Goal: Task Accomplishment & Management: Use online tool/utility

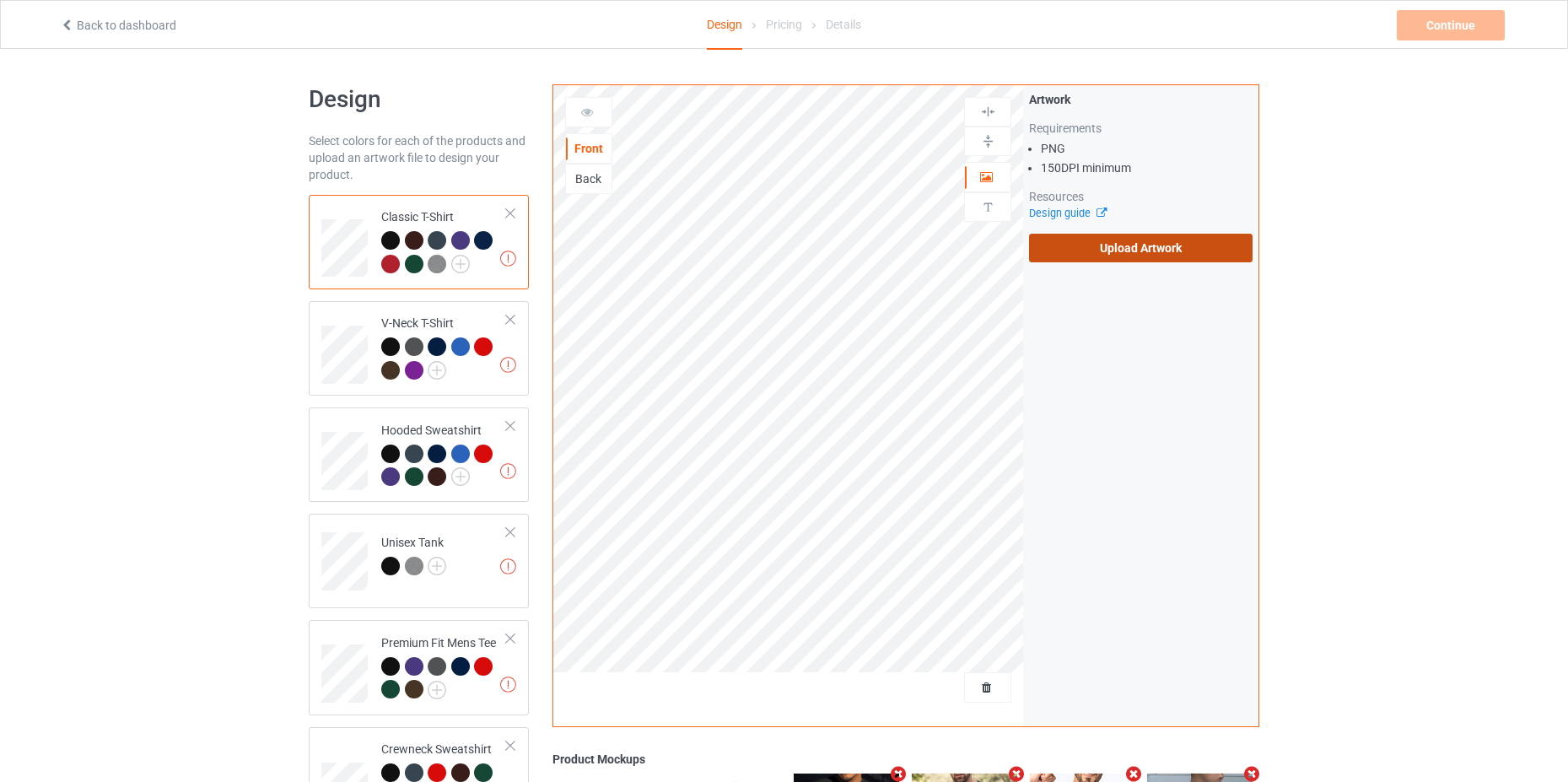
click at [1180, 245] on label "Upload Artwork" at bounding box center [1141, 248] width 224 height 29
click at [0, 0] on input "Upload Artwork" at bounding box center [0, 0] width 0 height 0
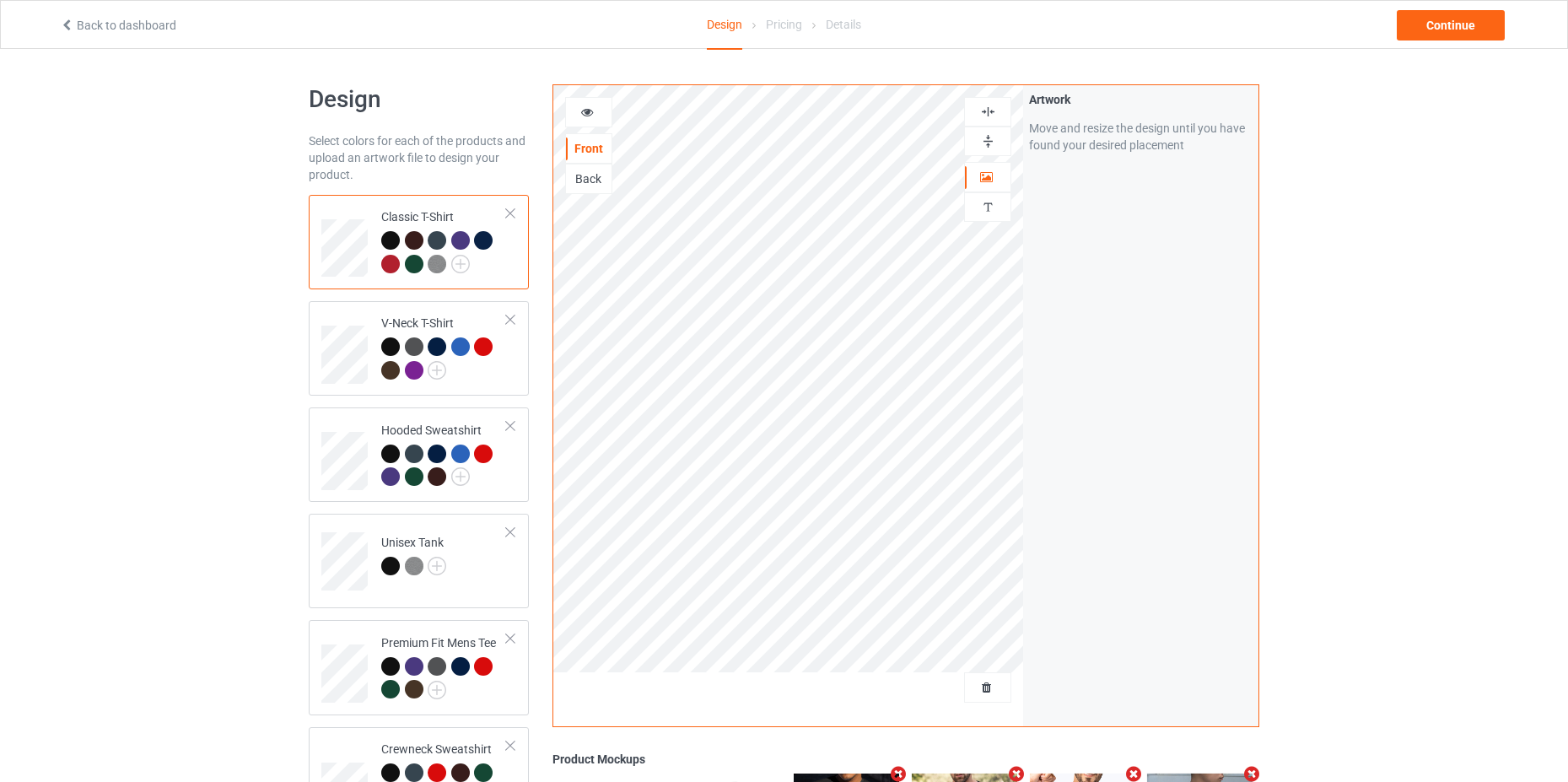
click at [1384, 405] on div "Design Select colors for each of the products and upload an artwork file to des…" at bounding box center [784, 570] width 1568 height 1042
click at [1423, 22] on div "Continue" at bounding box center [1450, 26] width 108 height 30
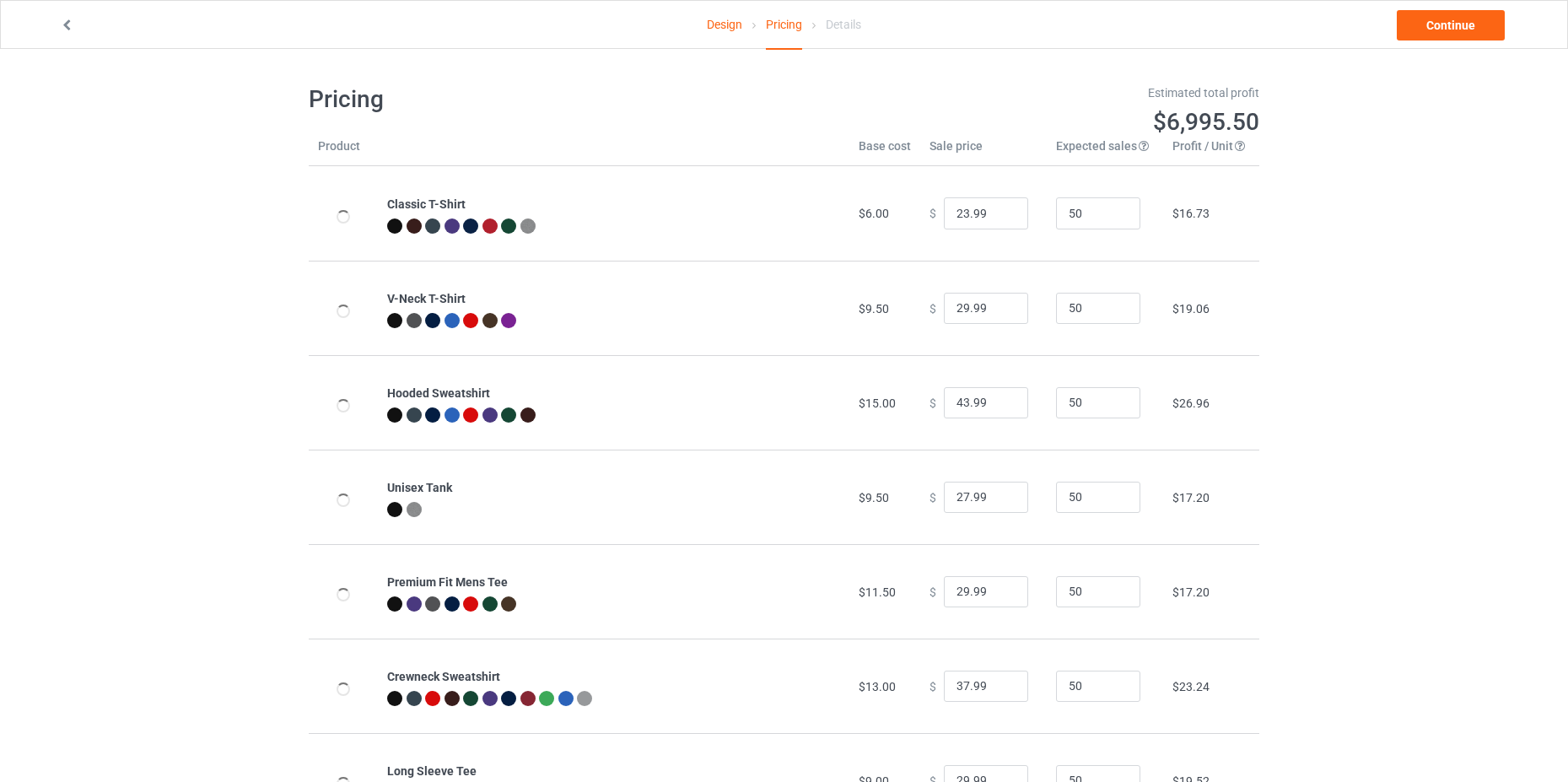
scroll to position [82, 0]
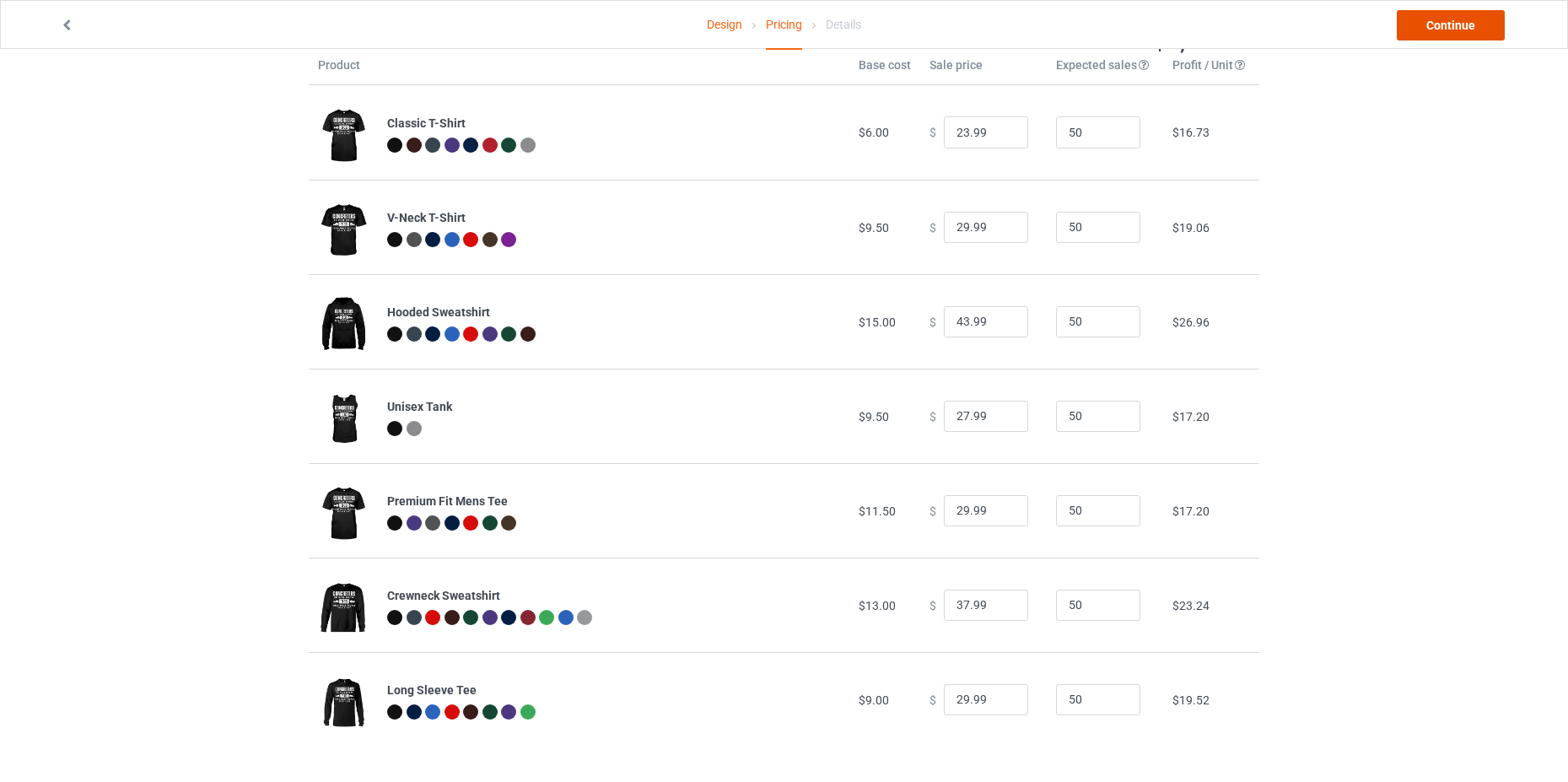
click at [1479, 33] on link "Continue" at bounding box center [1450, 26] width 108 height 30
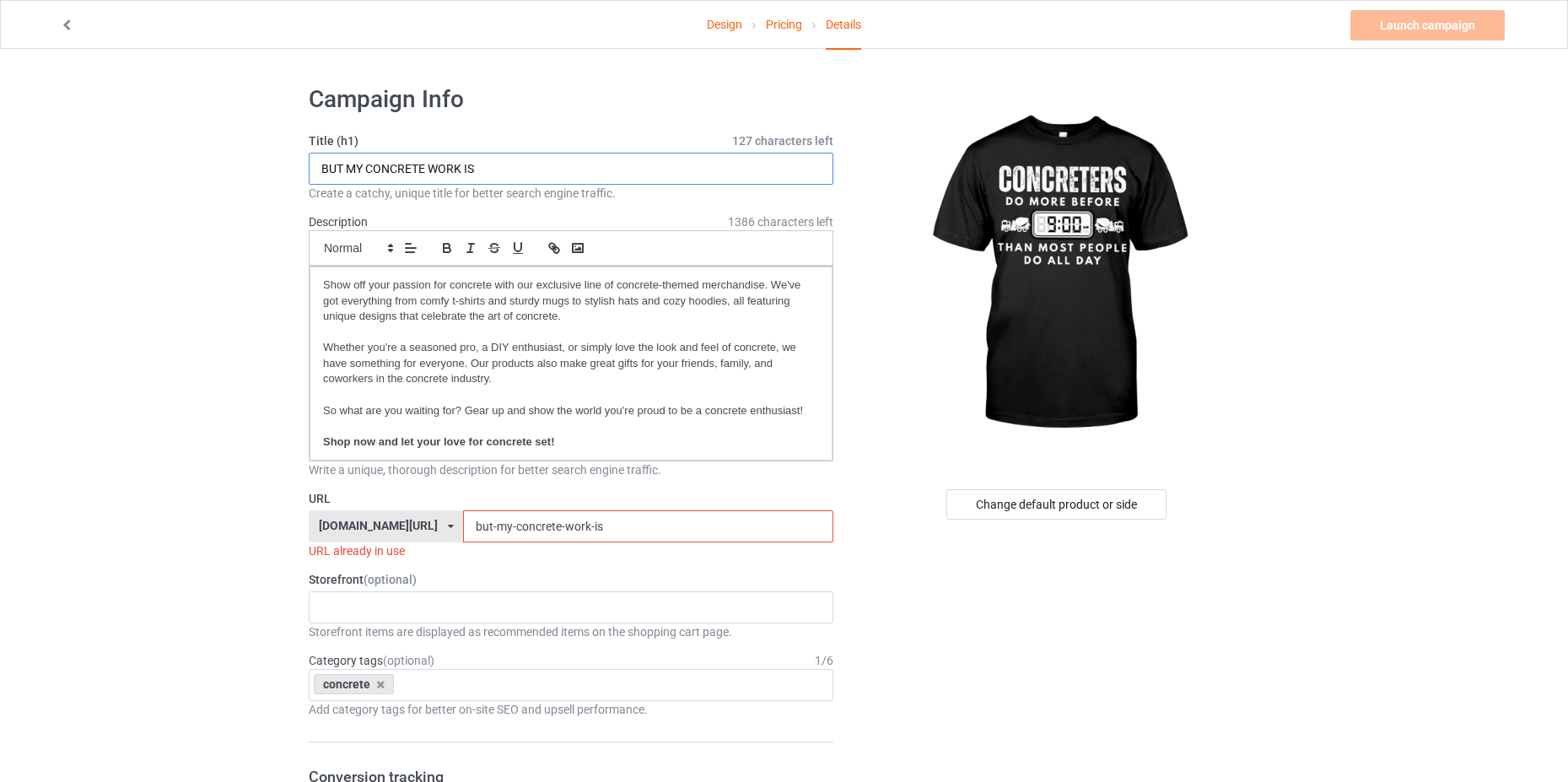
click at [506, 168] on input "BUT MY CONCRETE WORK IS" at bounding box center [570, 169] width 525 height 32
type input "c"
type input "CONCRETERS DO MORE BEFORE 9AM"
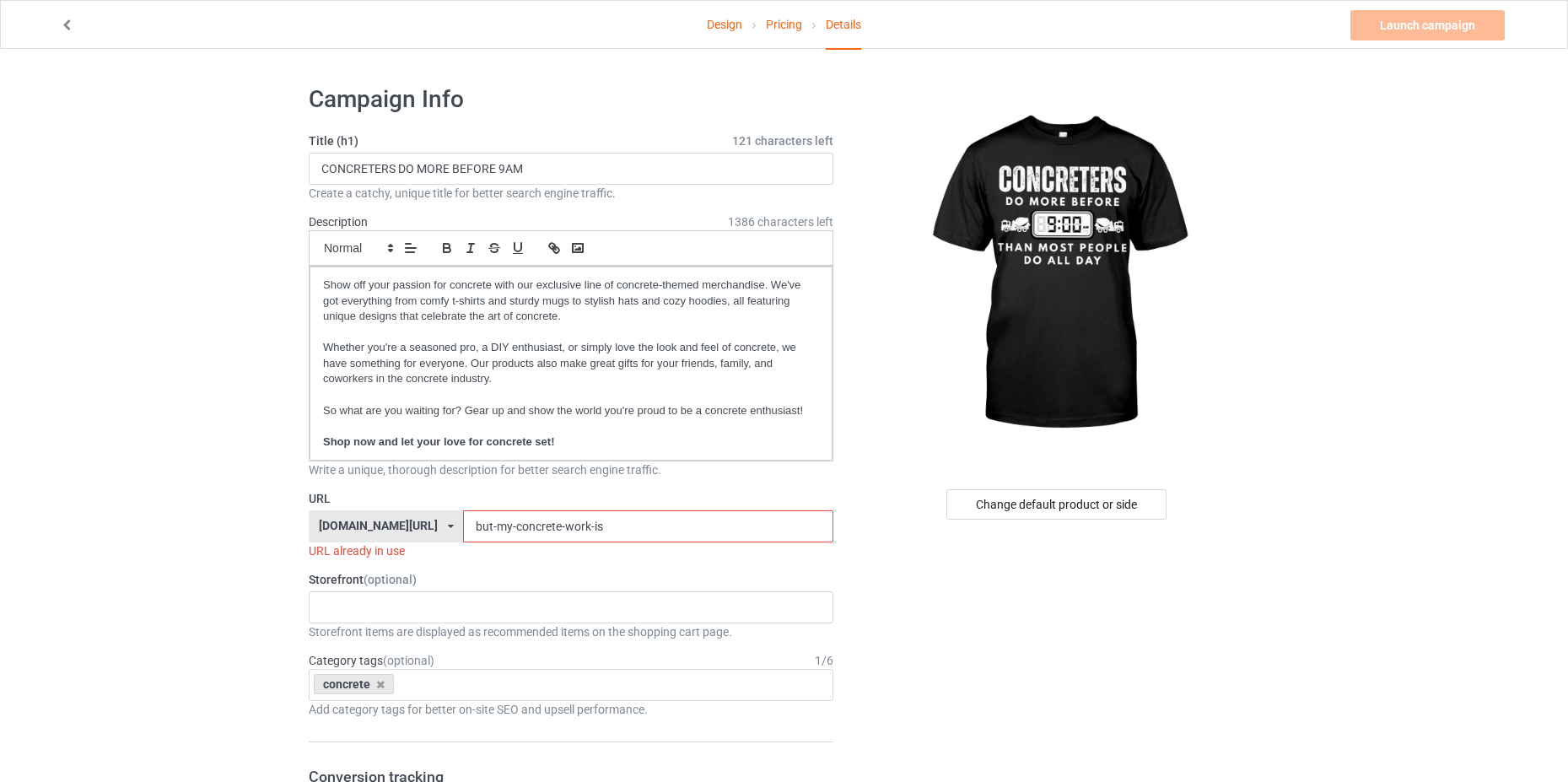
drag, startPoint x: 594, startPoint y: 525, endPoint x: 427, endPoint y: 524, distance: 167.0
click at [463, 524] on input "but-my-concrete-work-is" at bounding box center [647, 527] width 369 height 32
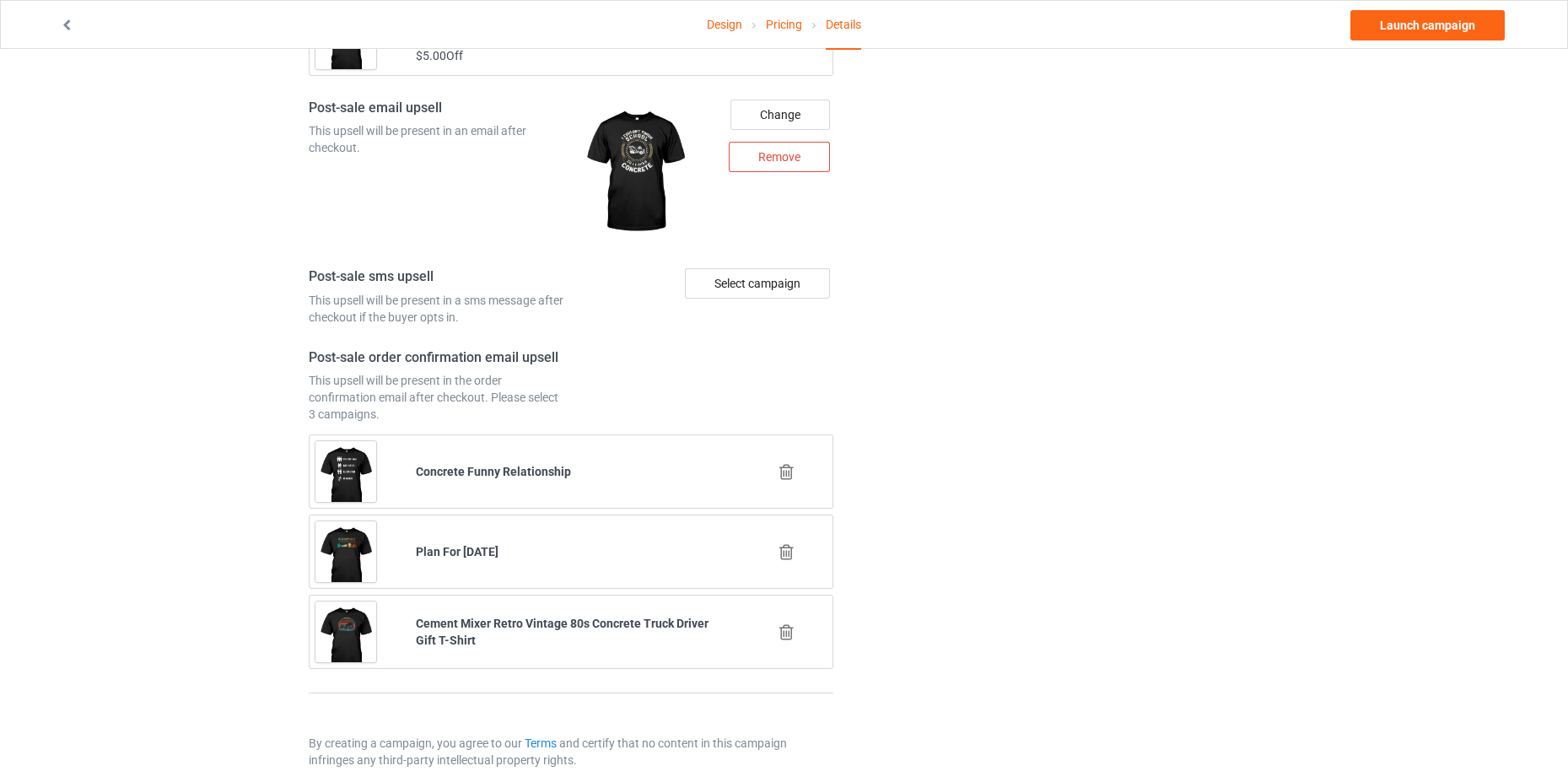
scroll to position [2047, 0]
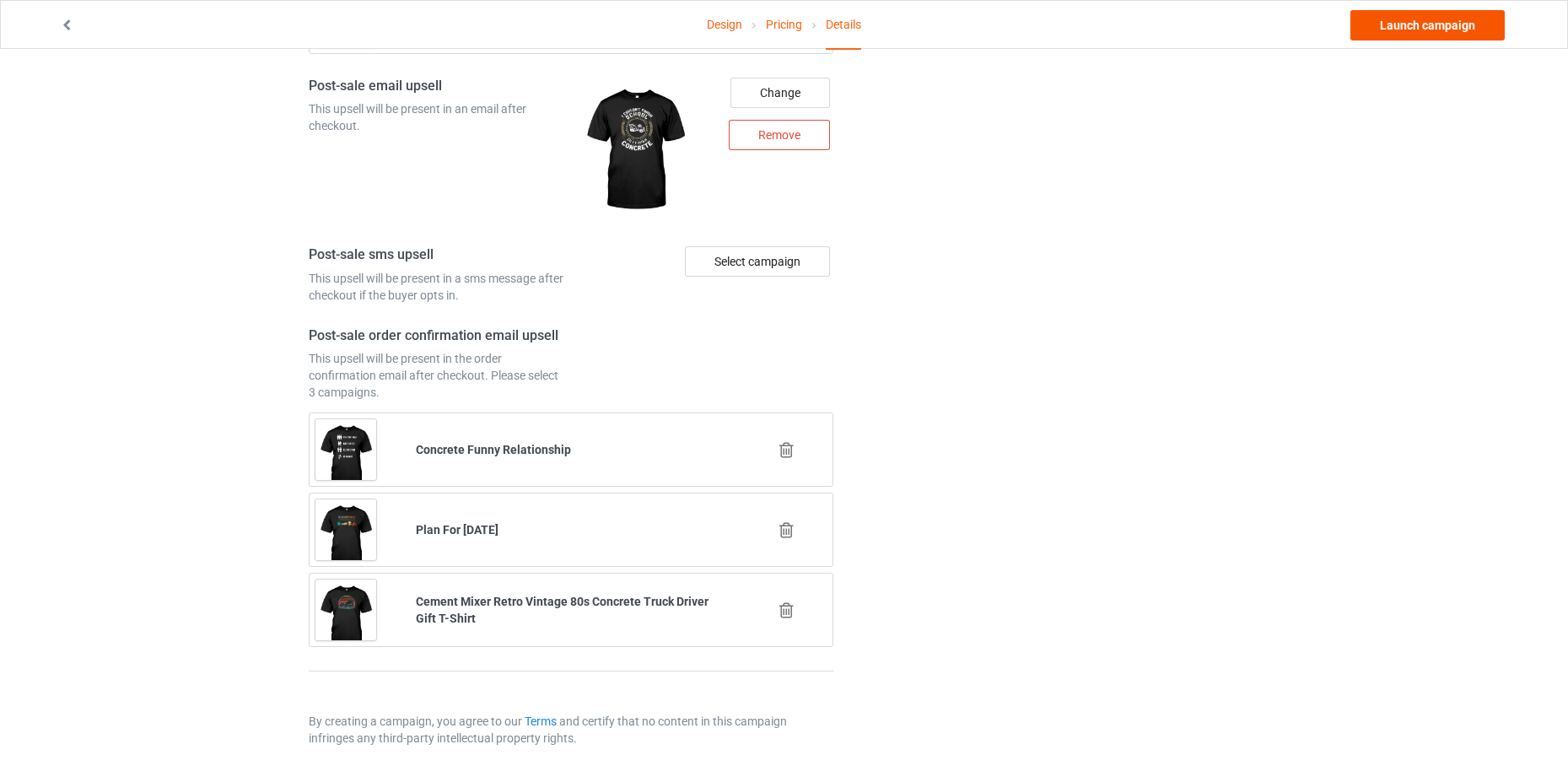
type input "concreter-9am"
click at [1459, 30] on link "Launch campaign" at bounding box center [1427, 26] width 154 height 30
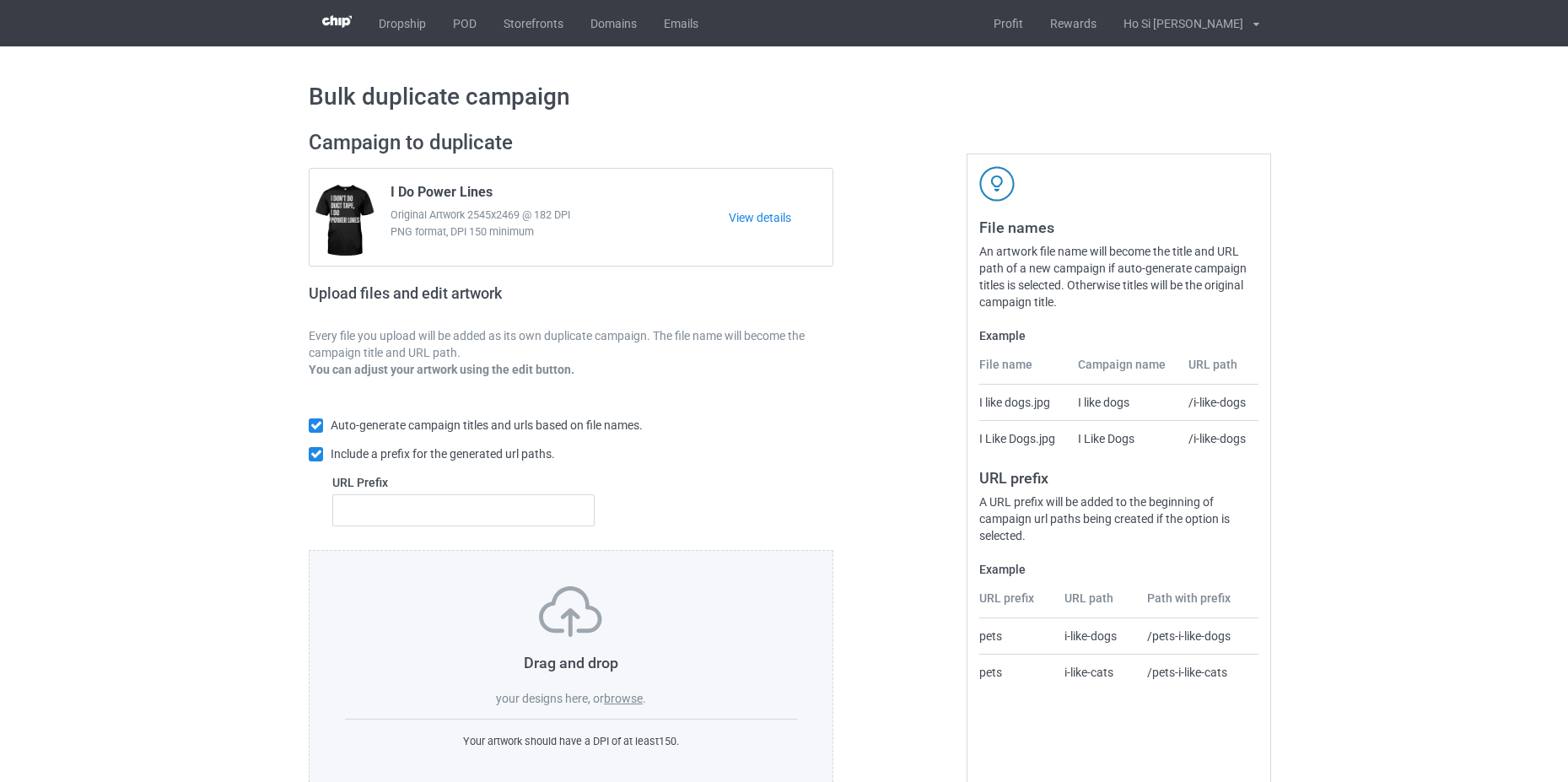
click at [632, 701] on label "browse" at bounding box center [623, 698] width 39 height 13
click at [0, 0] on input "browse" at bounding box center [0, 0] width 0 height 0
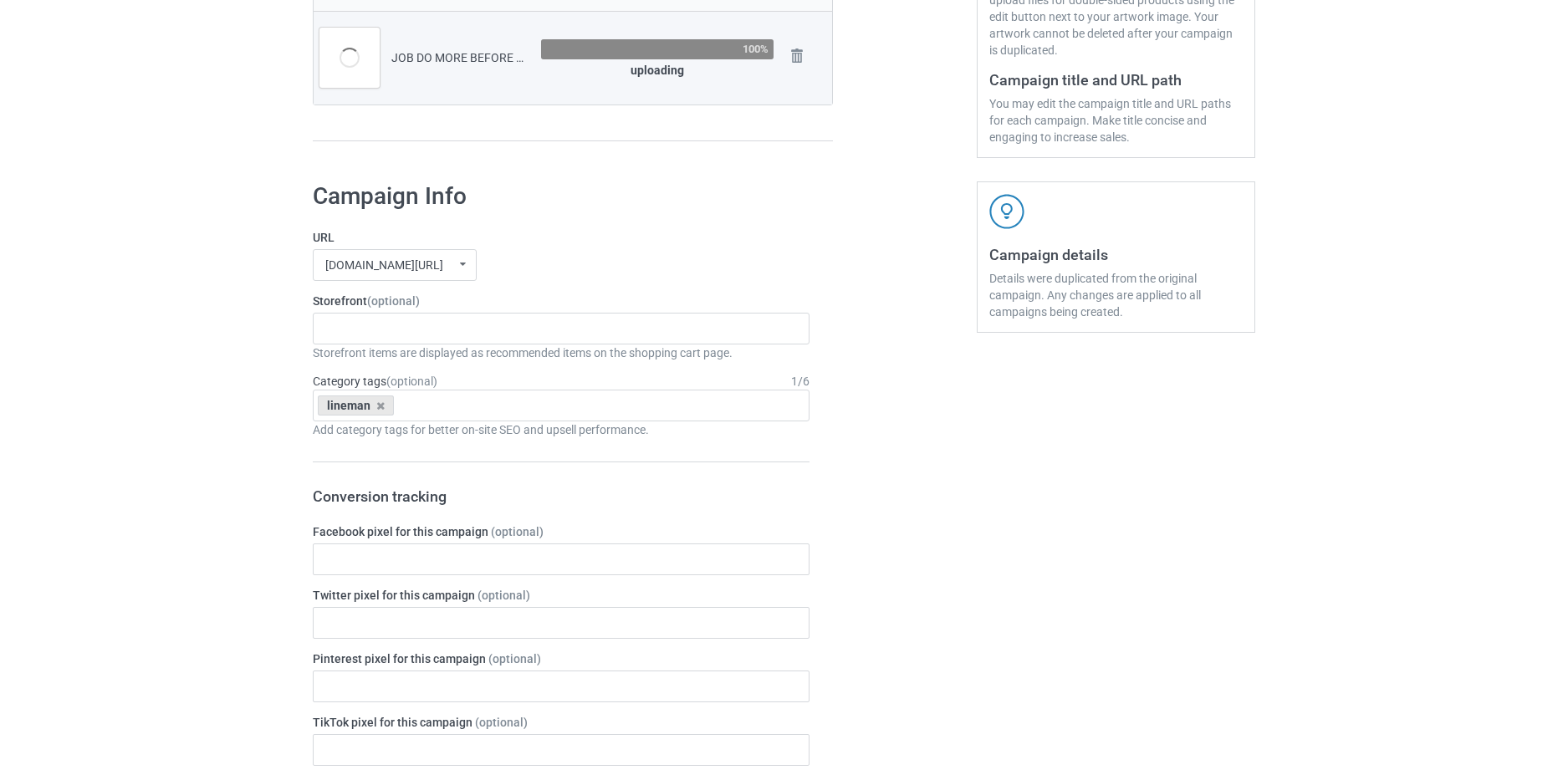
scroll to position [84, 0]
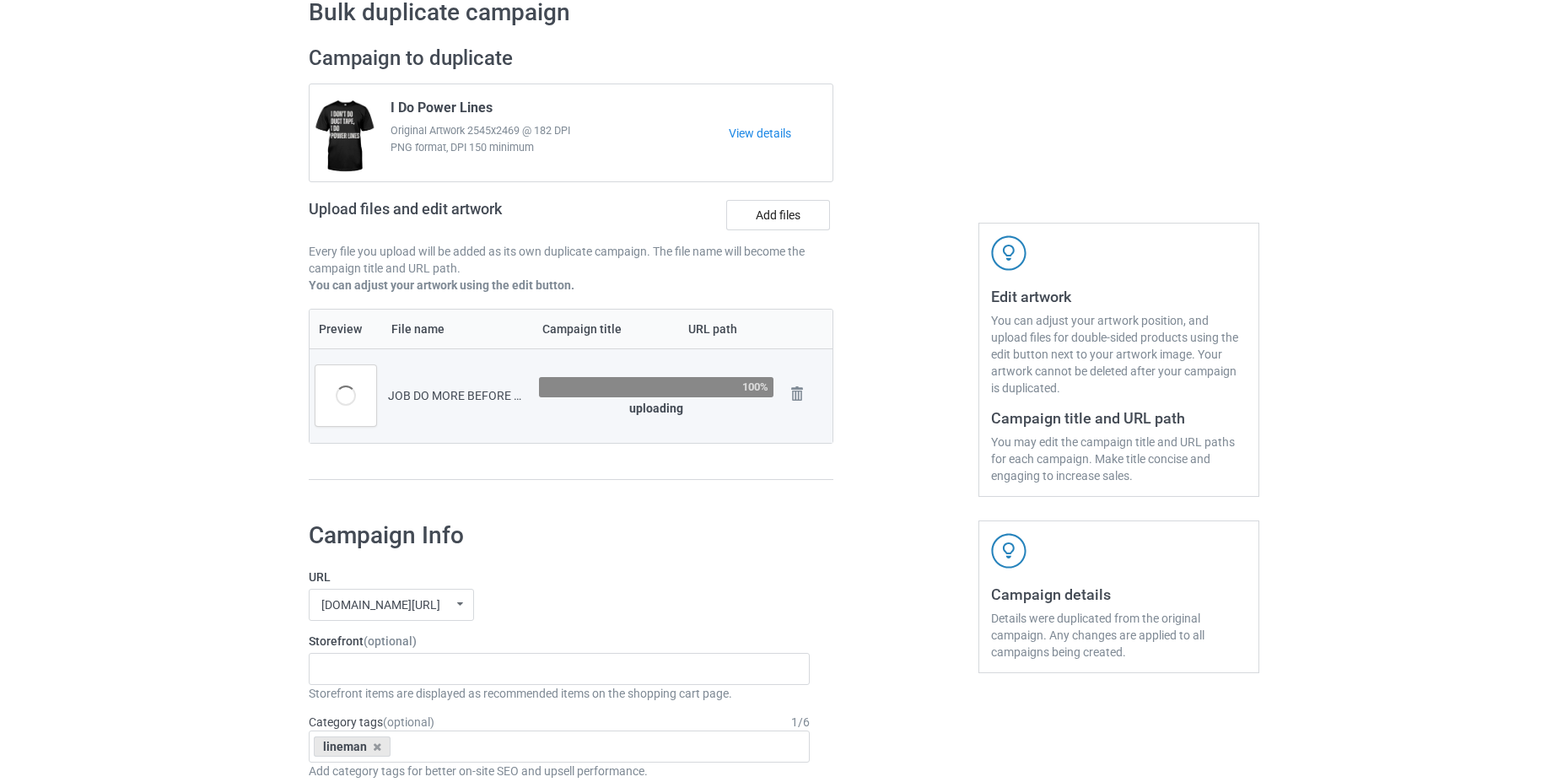
click at [454, 393] on div "JOB DO MORE BEFORE 9AM (1).png" at bounding box center [457, 396] width 139 height 17
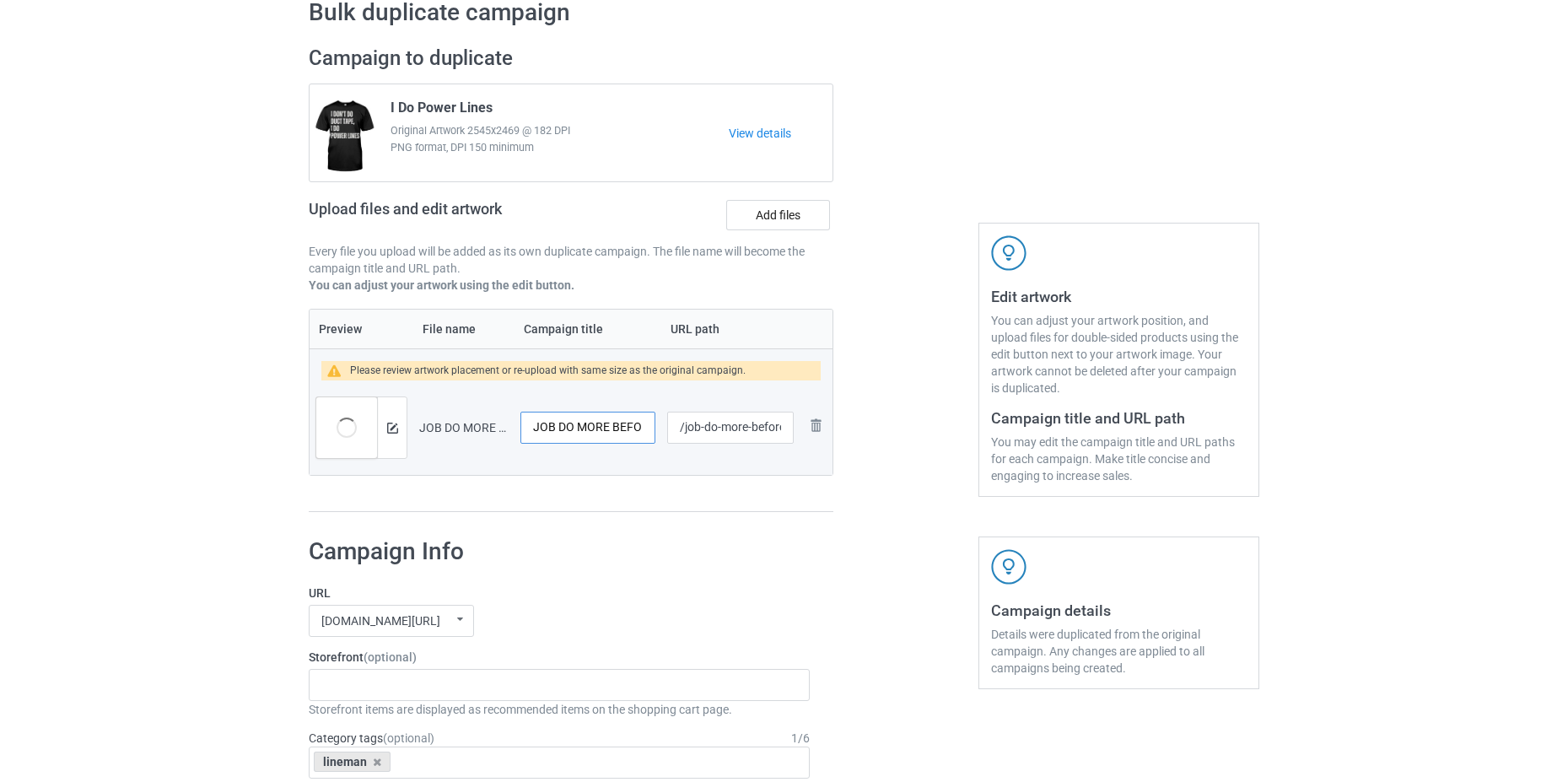
click at [542, 429] on input "JOB DO MORE BEFORE 9AM (1)" at bounding box center [588, 428] width 135 height 32
type input "LINEMEN DO MORE BEFORE 9AM (1)"
drag, startPoint x: 699, startPoint y: 429, endPoint x: 682, endPoint y: 429, distance: 17.0
click at [682, 429] on input "/job-do-more-before-9-am-1" at bounding box center [730, 428] width 127 height 32
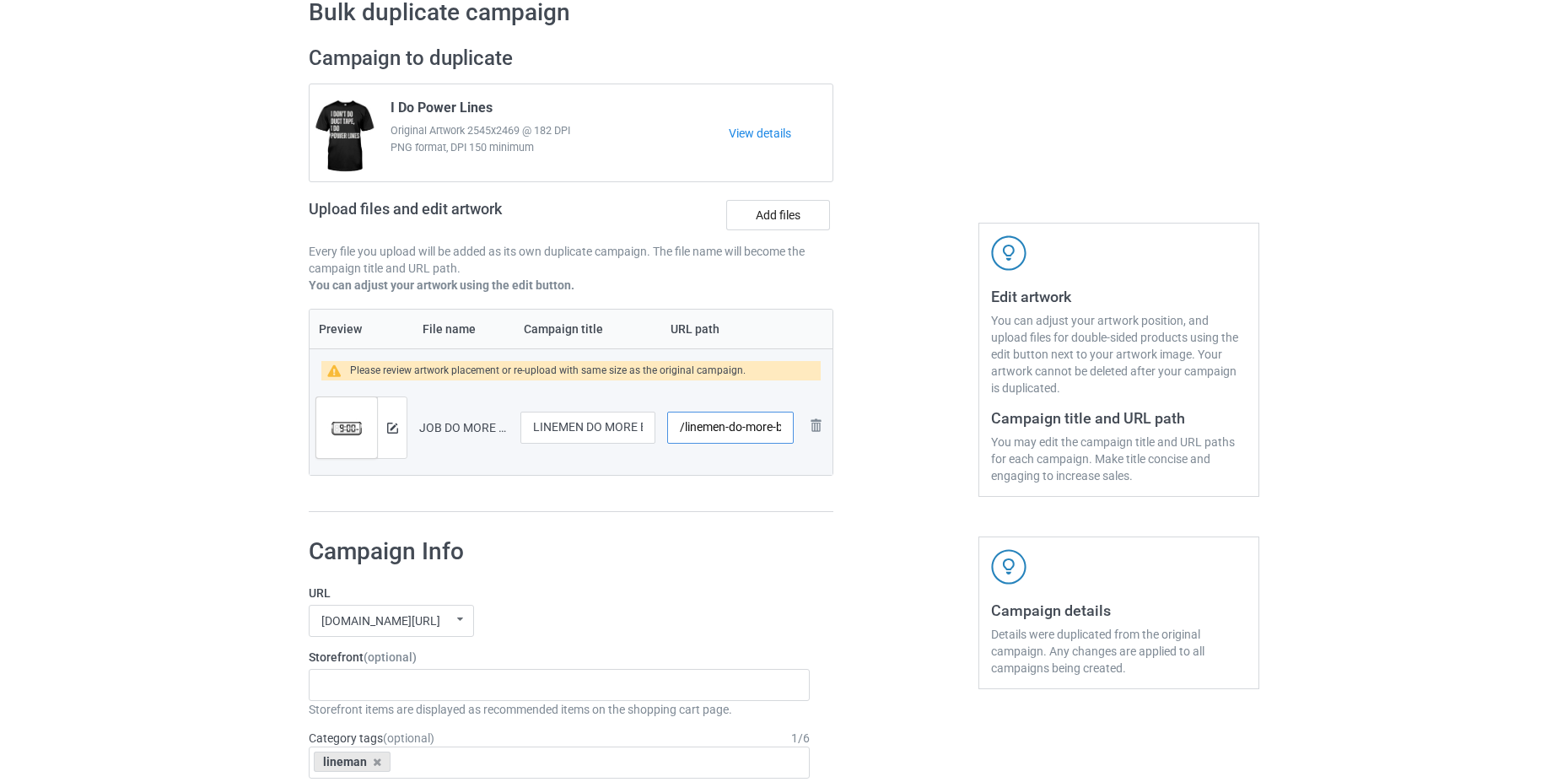
type input "/linemen-do-more-before-9-am-1"
click at [742, 514] on div "Campaign to duplicate I Do Power Lines Original Artwork 2545x2469 @ 182 DPI PNG…" at bounding box center [571, 279] width 548 height 491
click at [396, 433] on button at bounding box center [393, 428] width 11 height 13
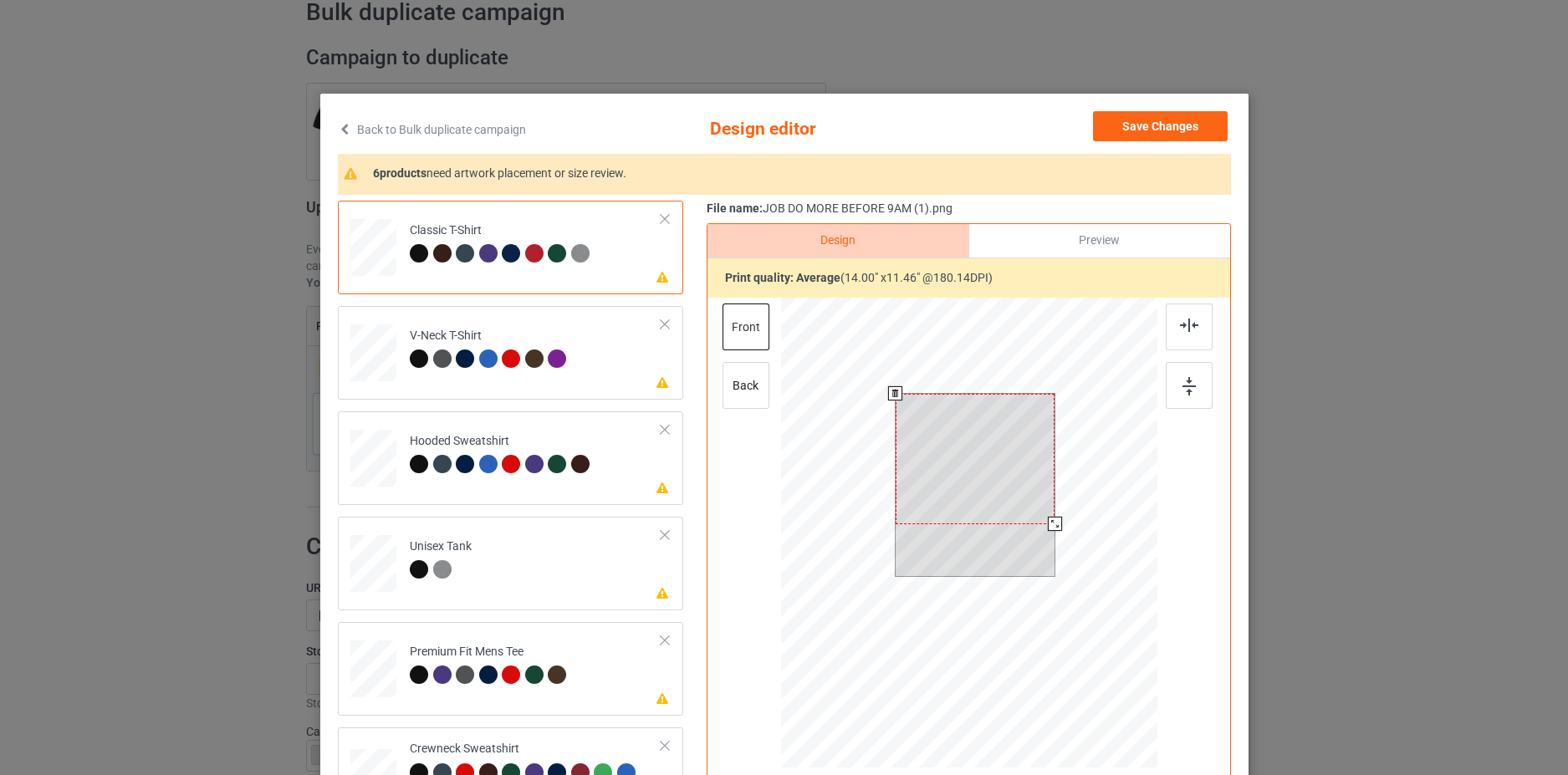
click at [978, 462] on div at bounding box center [974, 459] width 160 height 130
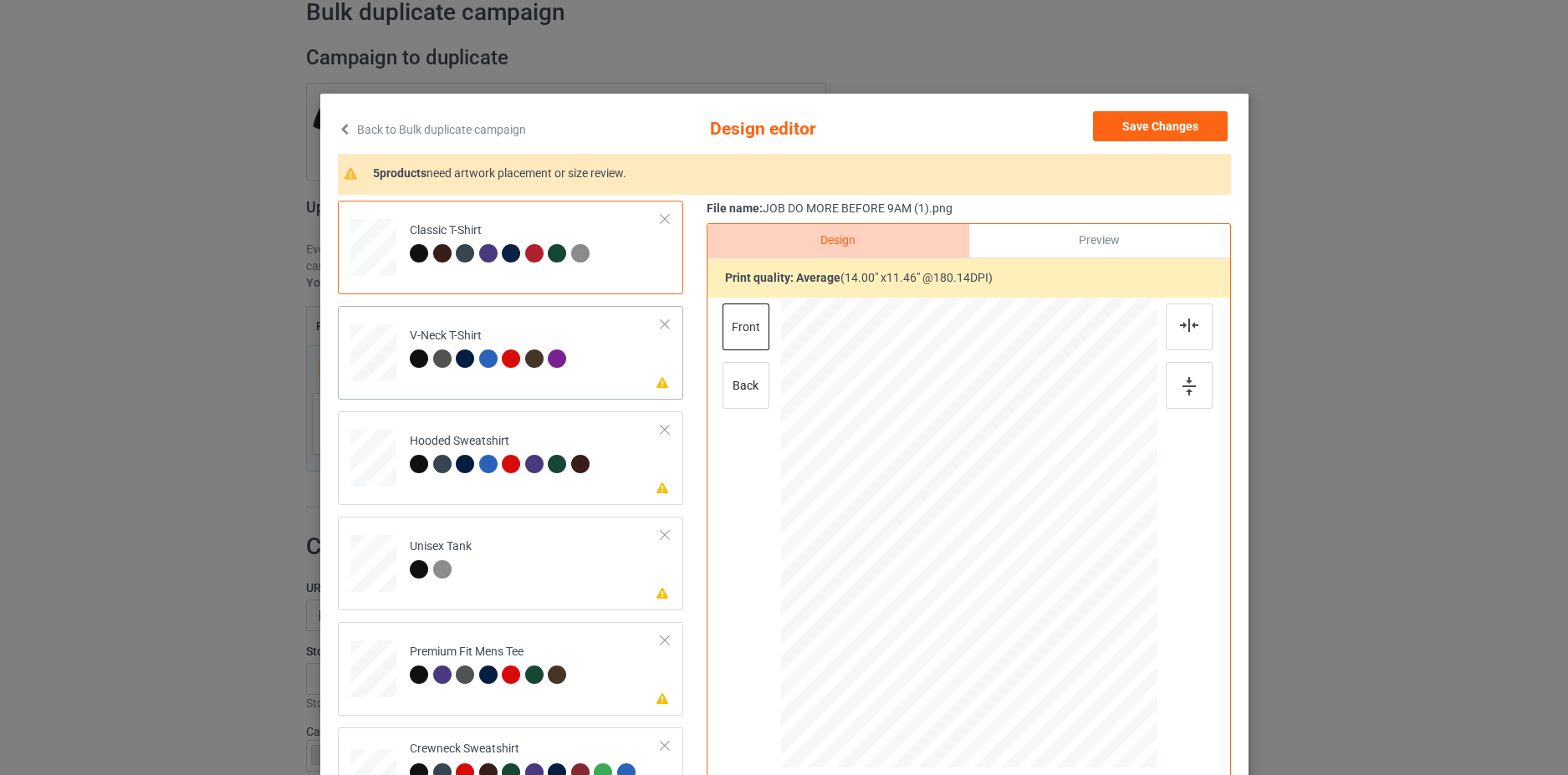
click at [611, 357] on td "Please review artwork placement V-Neck T-Shirt" at bounding box center [535, 349] width 270 height 74
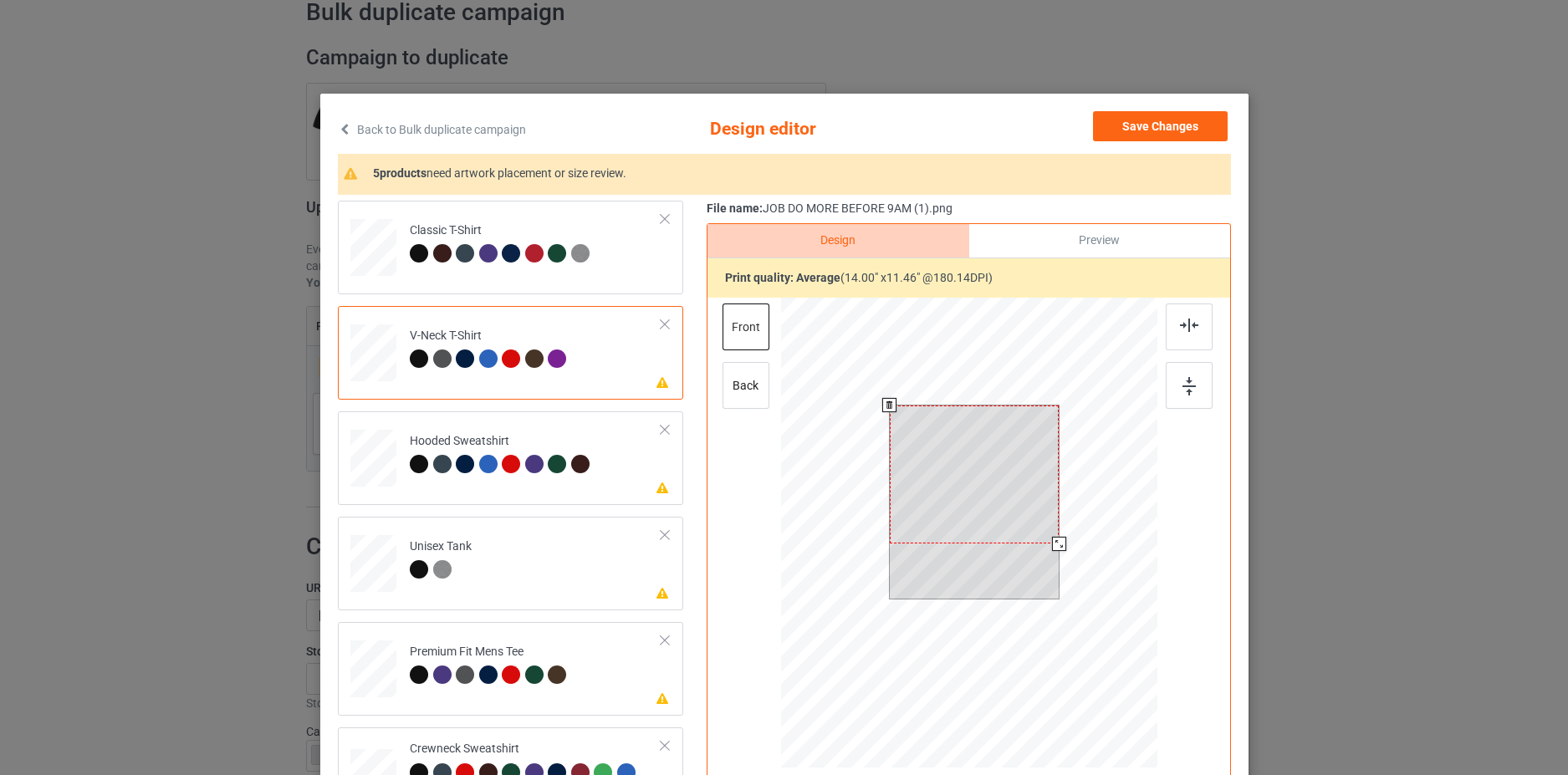
click at [976, 451] on div at bounding box center [974, 475] width 170 height 139
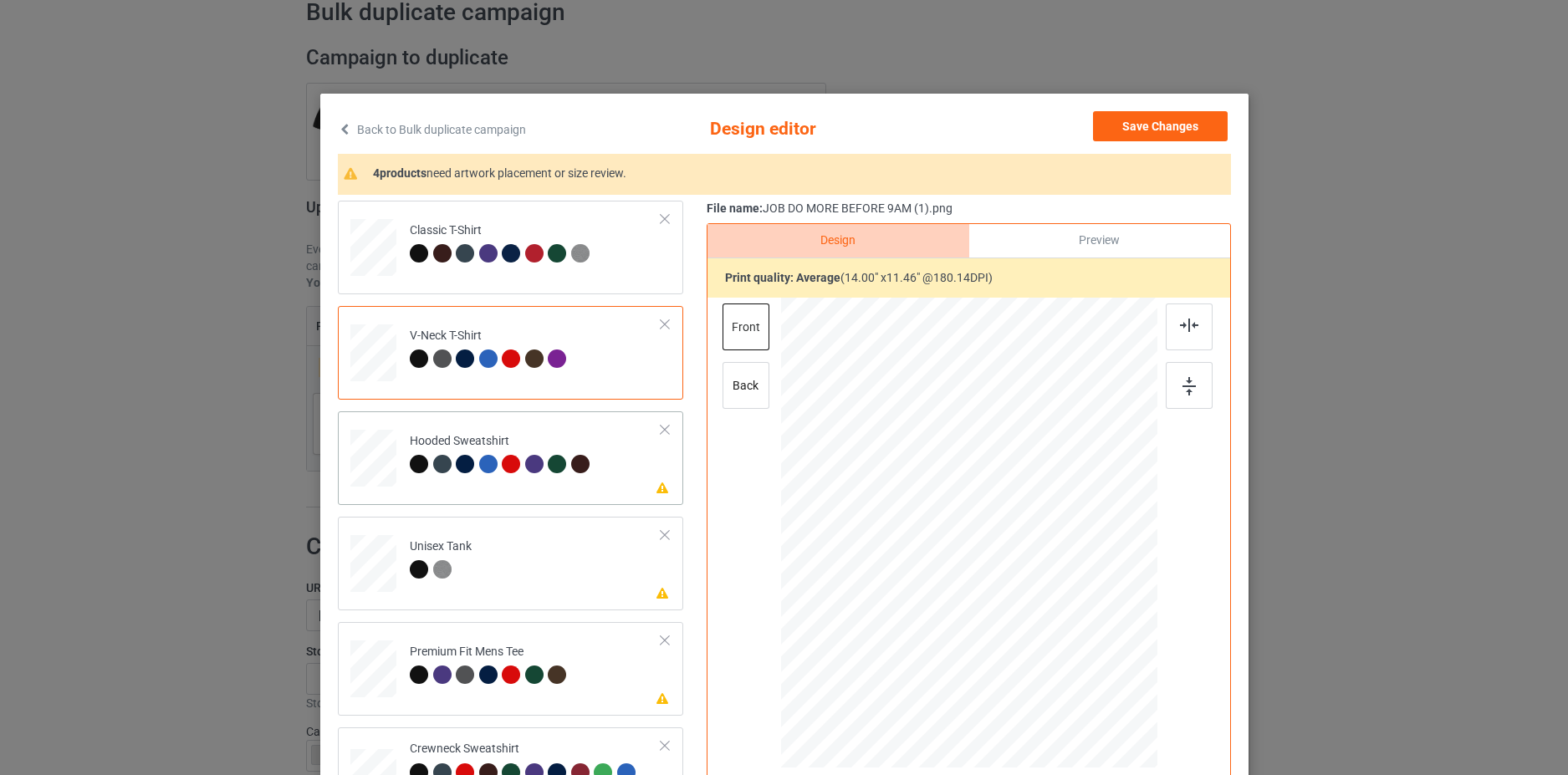
click at [615, 445] on td "Please review artwork placement Hooded Sweatshirt" at bounding box center [535, 455] width 270 height 74
click at [981, 480] on div at bounding box center [972, 468] width 135 height 110
drag, startPoint x: 603, startPoint y: 582, endPoint x: 624, endPoint y: 581, distance: 21.0
click at [604, 582] on td "Please review artwork placement Unisex Tank" at bounding box center [535, 561] width 270 height 74
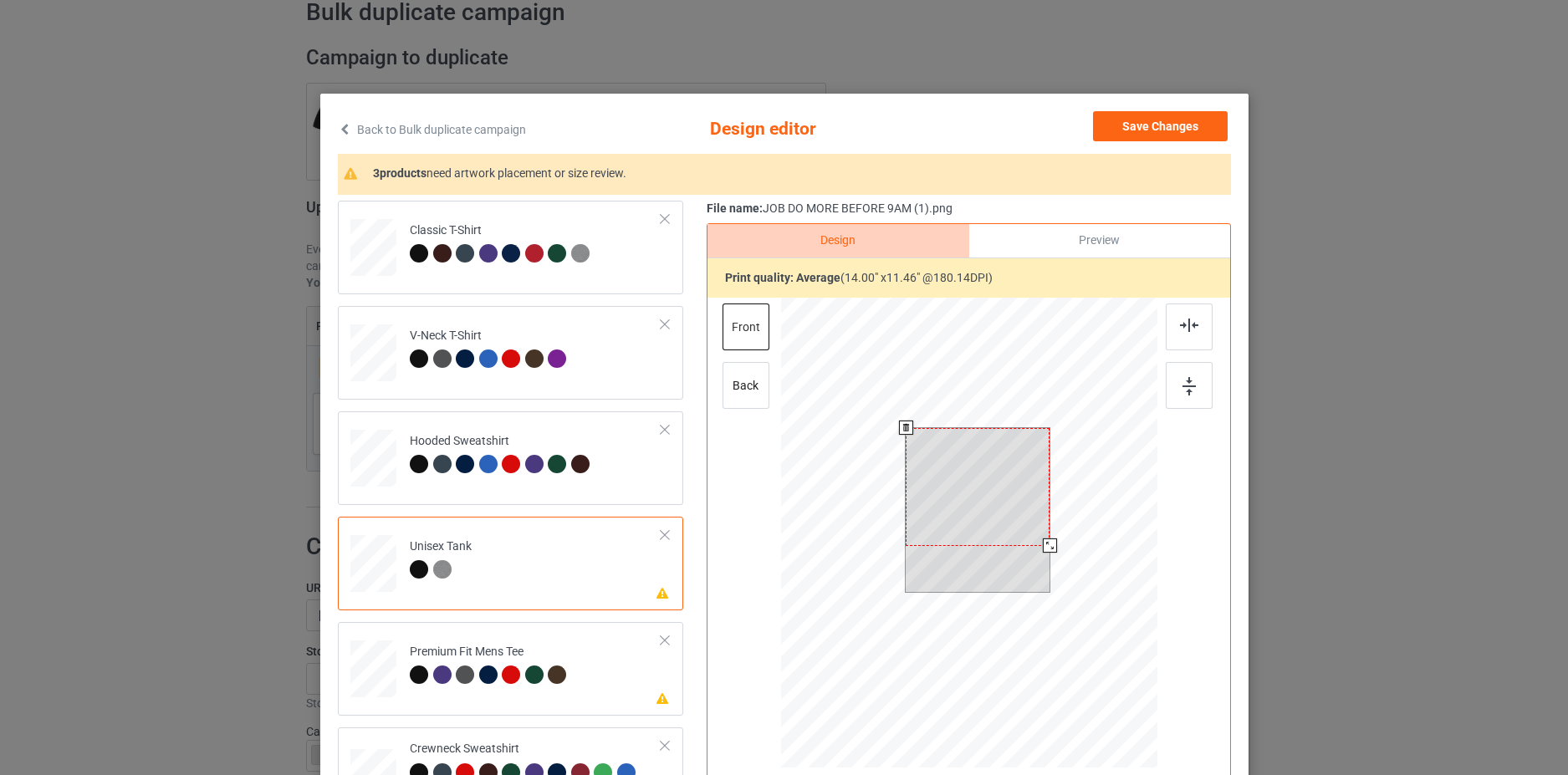
click at [1017, 468] on div at bounding box center [977, 487] width 143 height 118
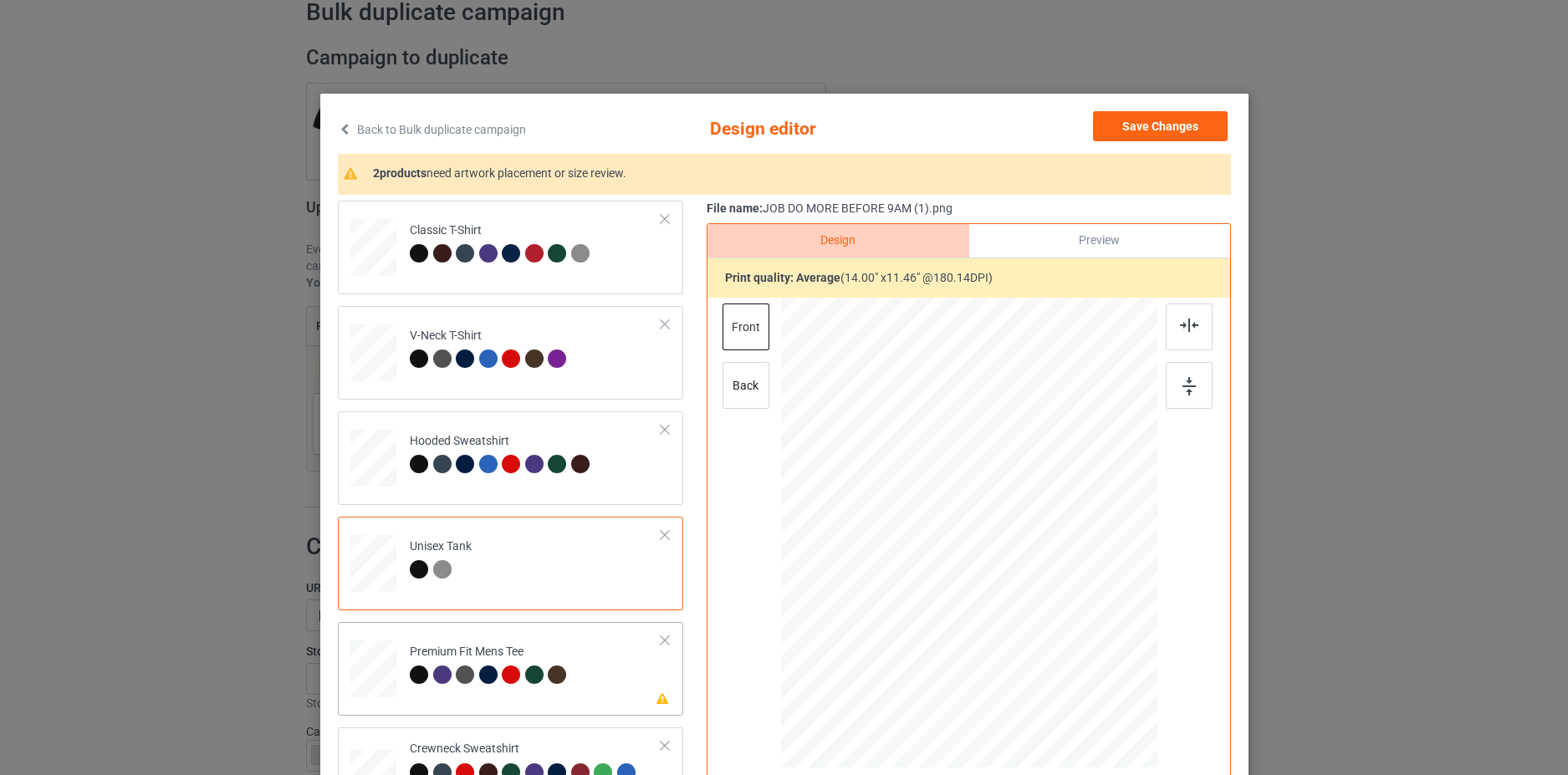
click at [612, 696] on td "Please review artwork placement Premium Fit Mens Tee" at bounding box center [535, 665] width 270 height 74
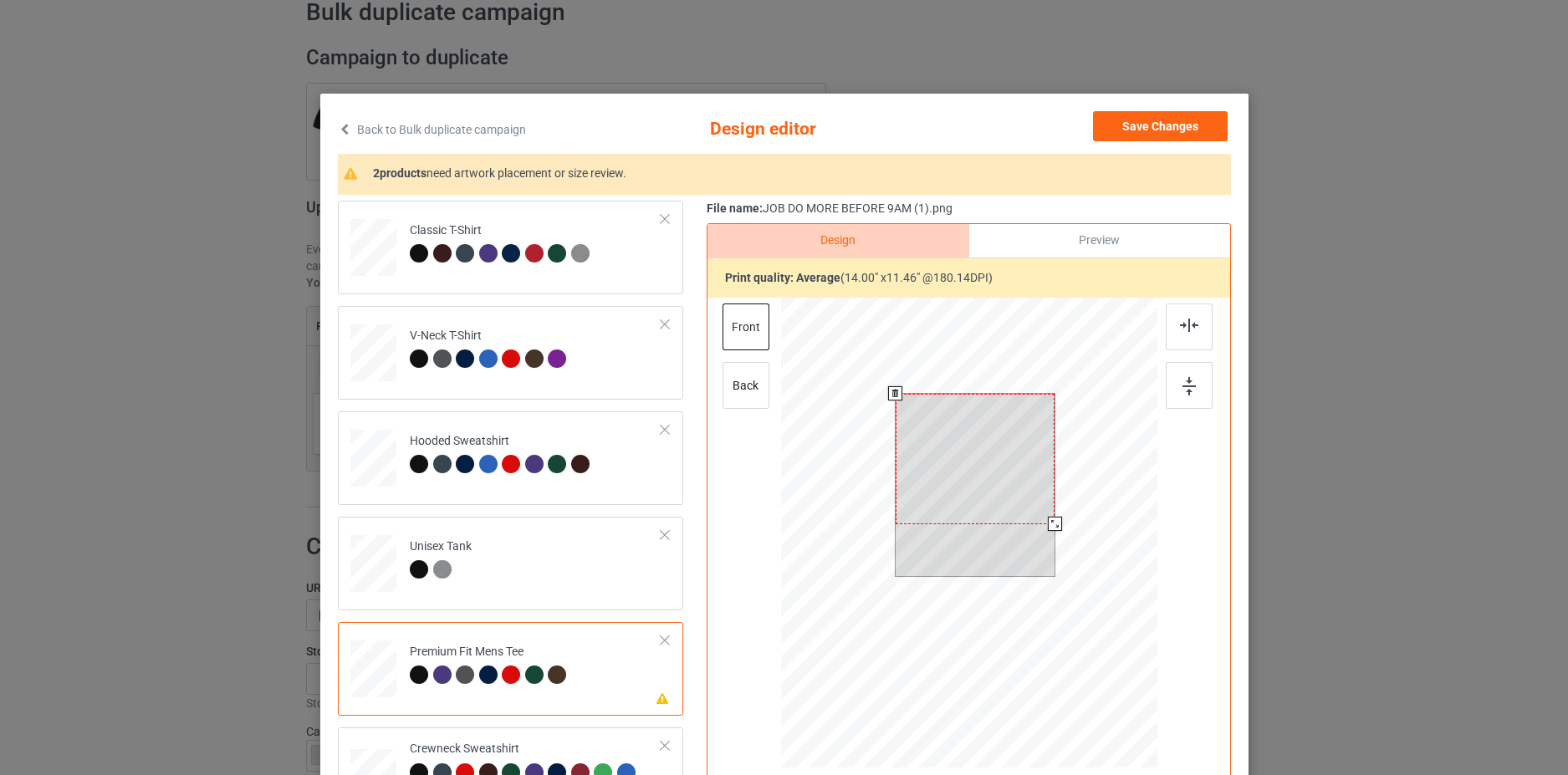
click at [972, 479] on div at bounding box center [974, 459] width 160 height 130
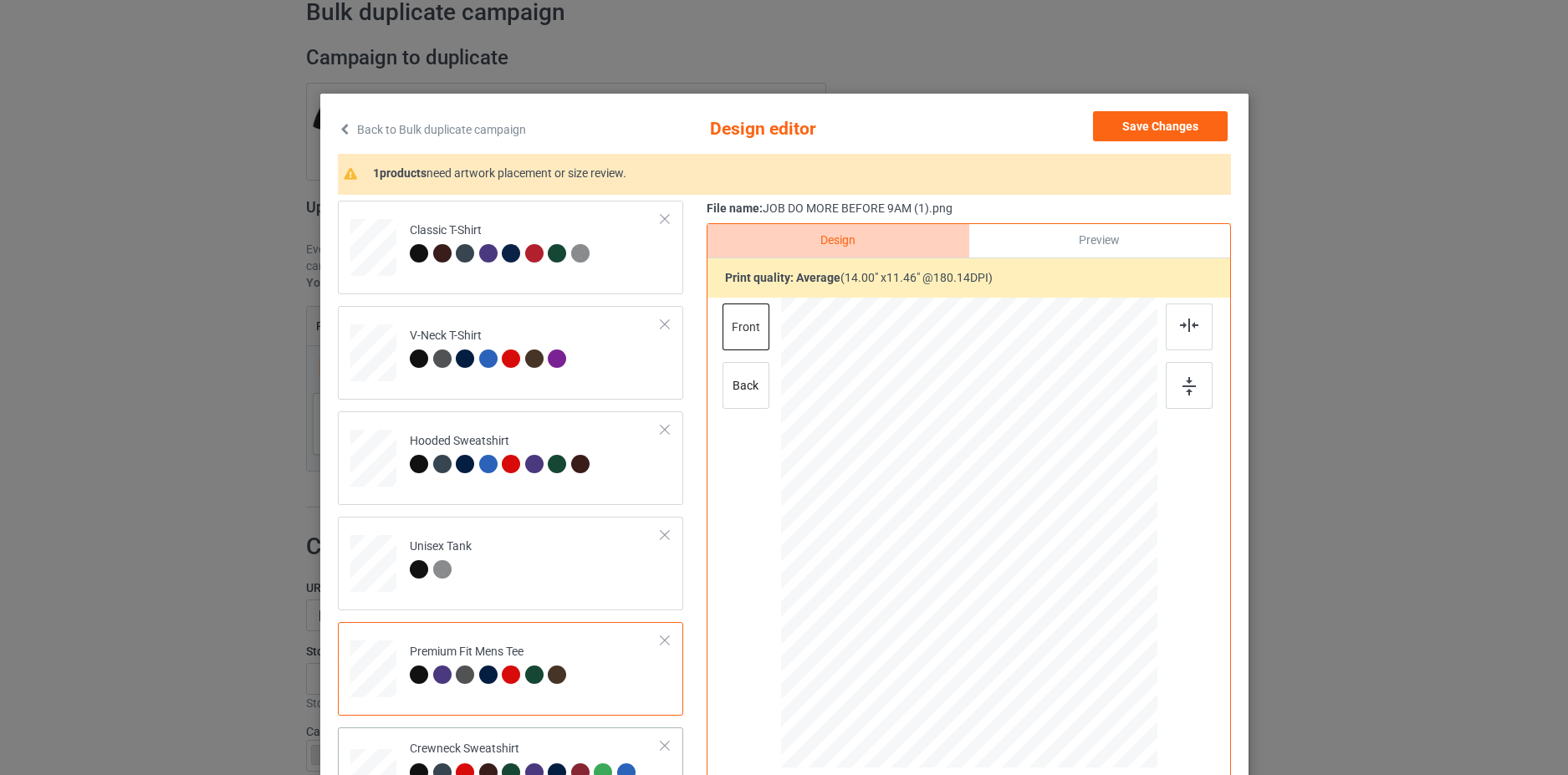
scroll to position [182, 0]
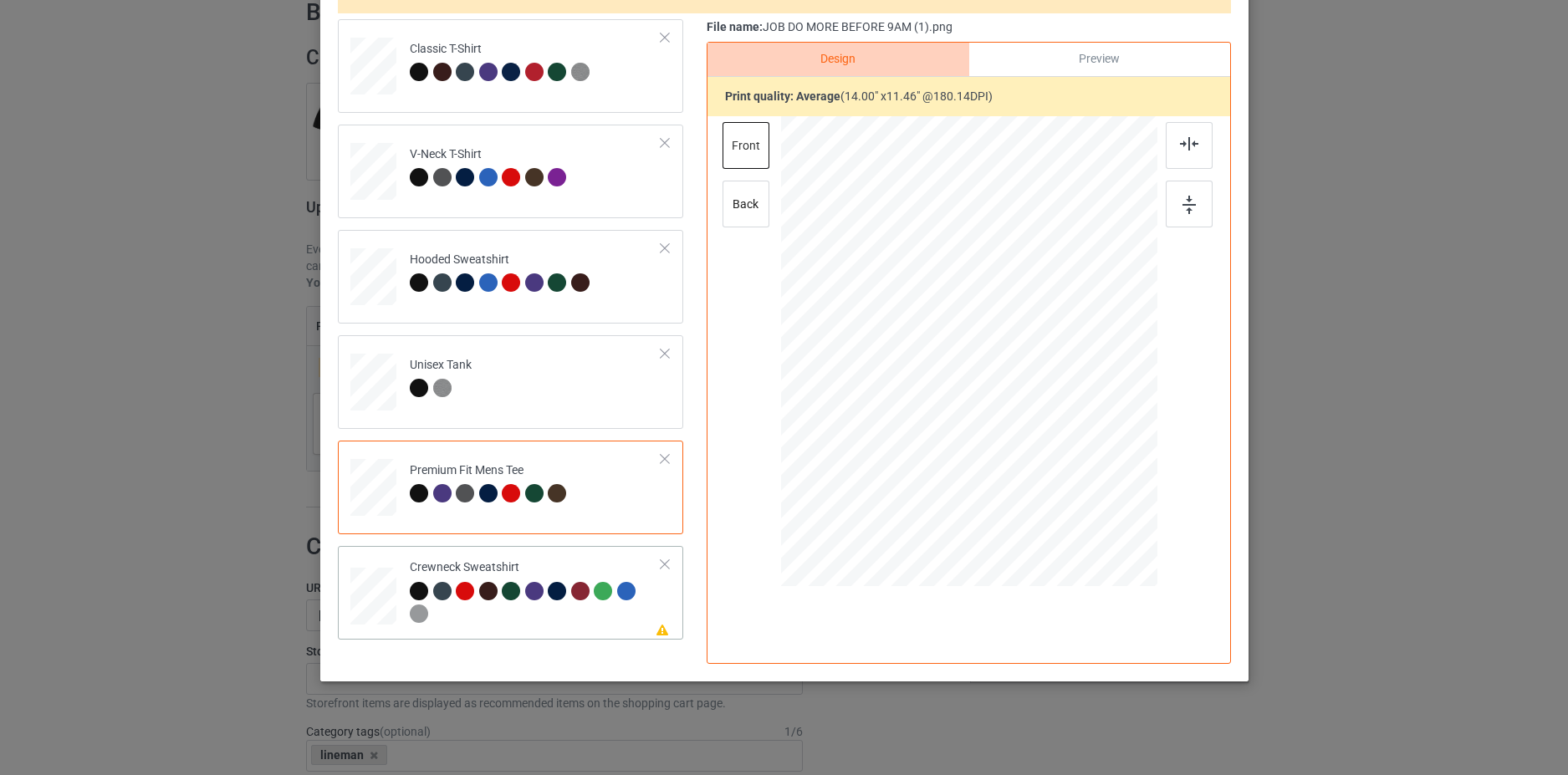
click at [661, 620] on td "Please review artwork placement Crewneck Sweatshirt" at bounding box center [535, 593] width 270 height 80
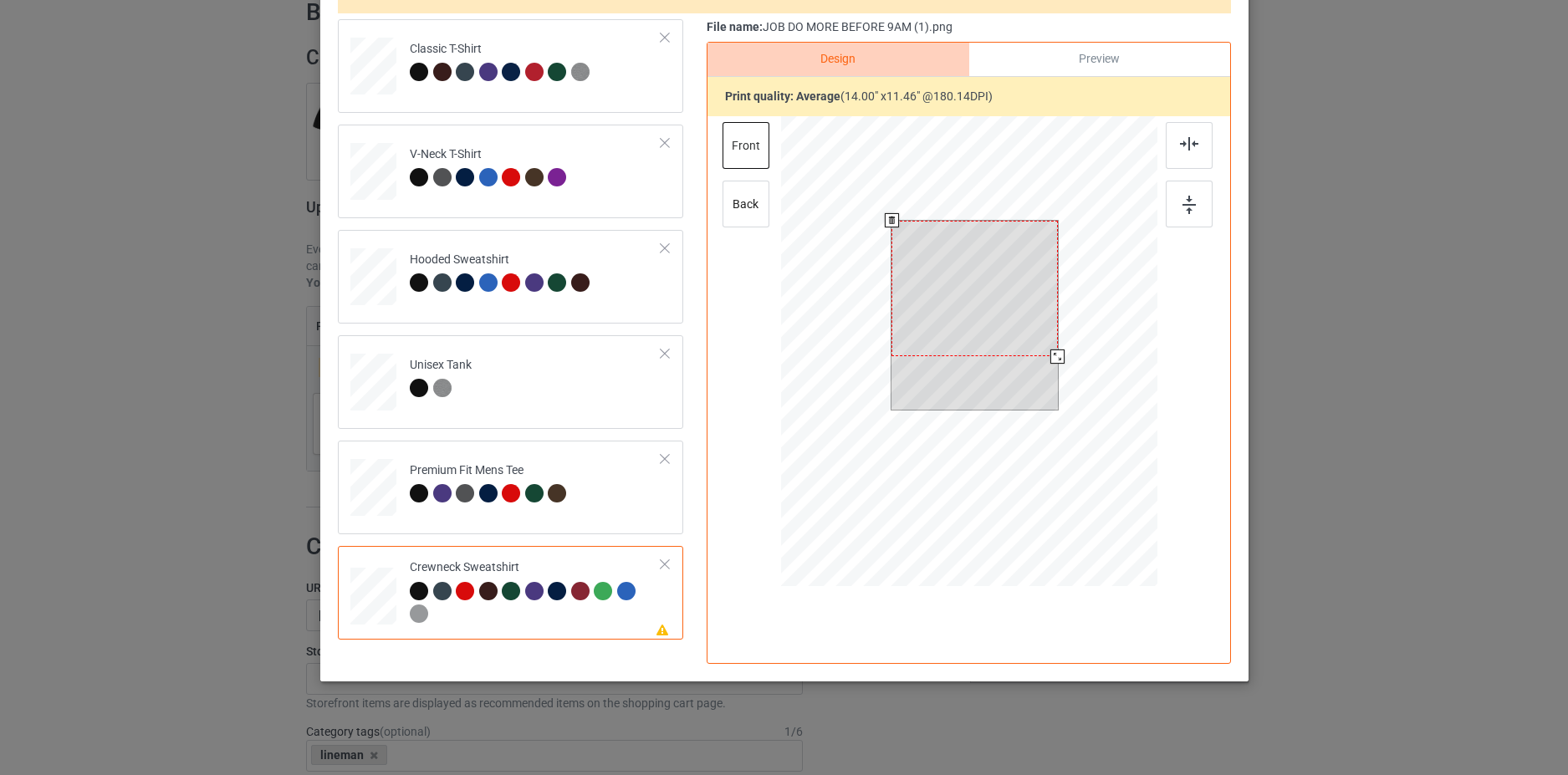
click at [1003, 275] on div at bounding box center [974, 289] width 166 height 136
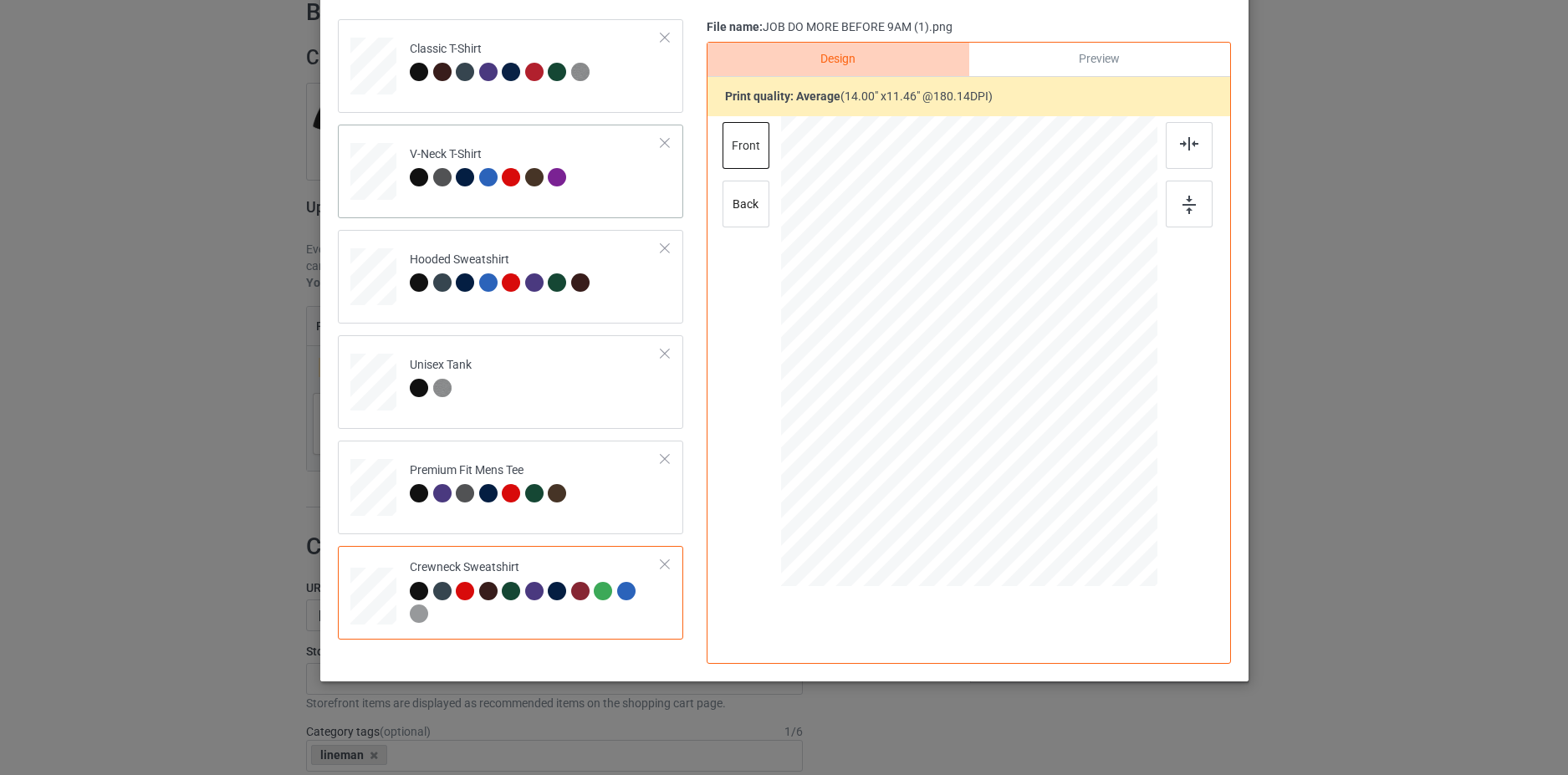
scroll to position [0, 0]
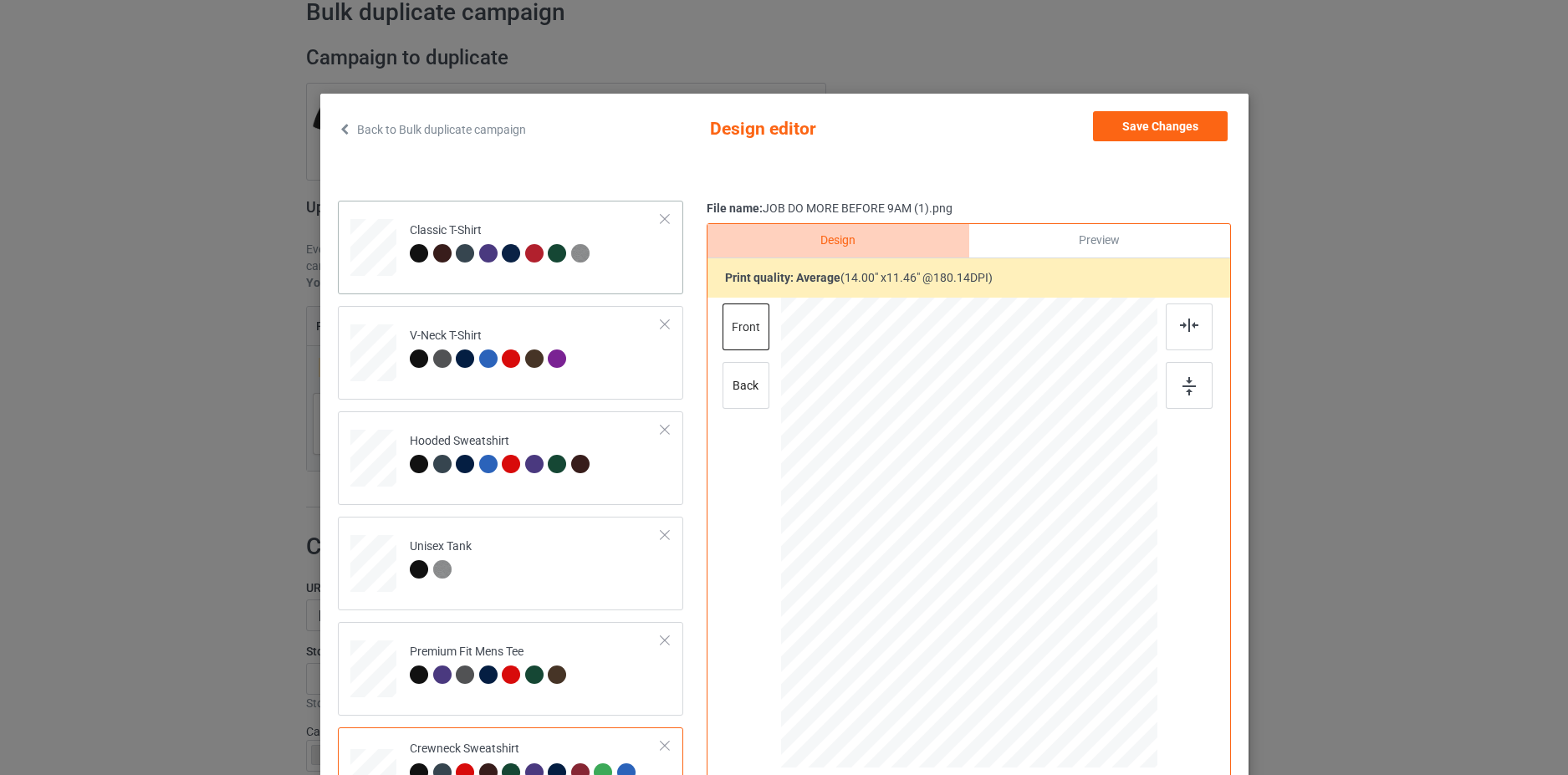
click at [371, 249] on div at bounding box center [373, 242] width 19 height 23
click at [1160, 121] on button "Save Changes" at bounding box center [1160, 126] width 135 height 30
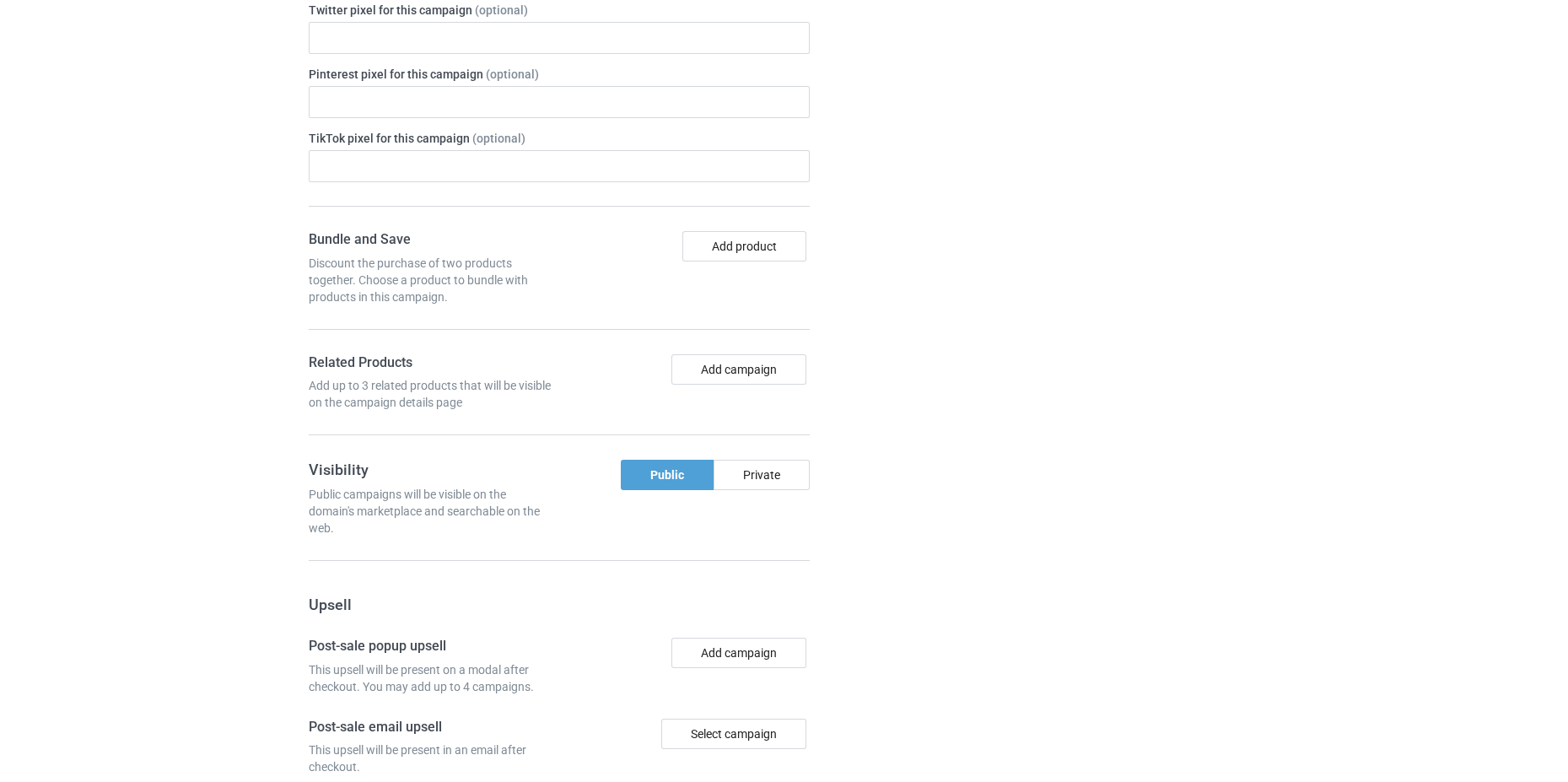
scroll to position [1385, 0]
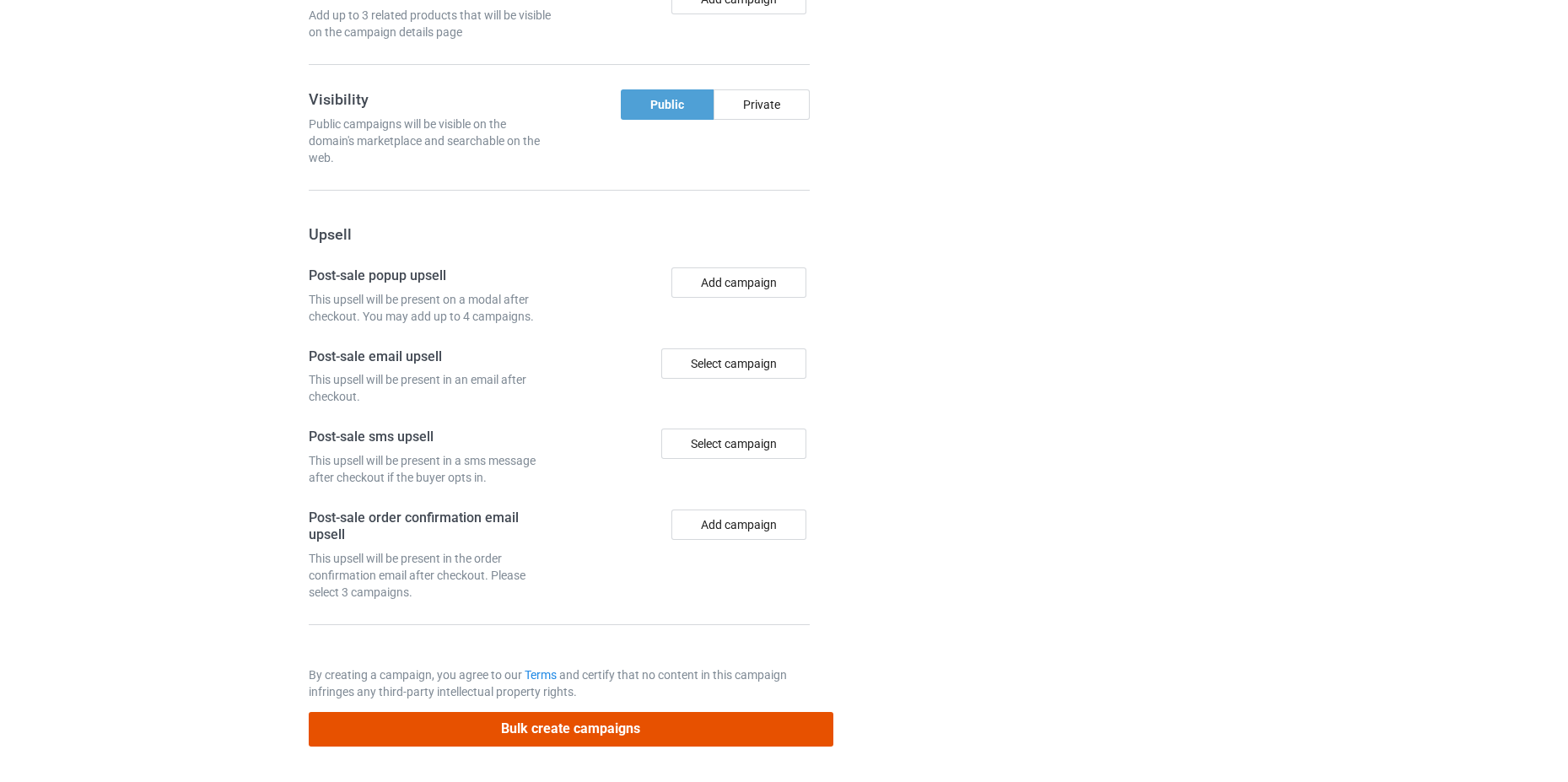
click at [710, 730] on button "Bulk create campaigns" at bounding box center [570, 730] width 525 height 34
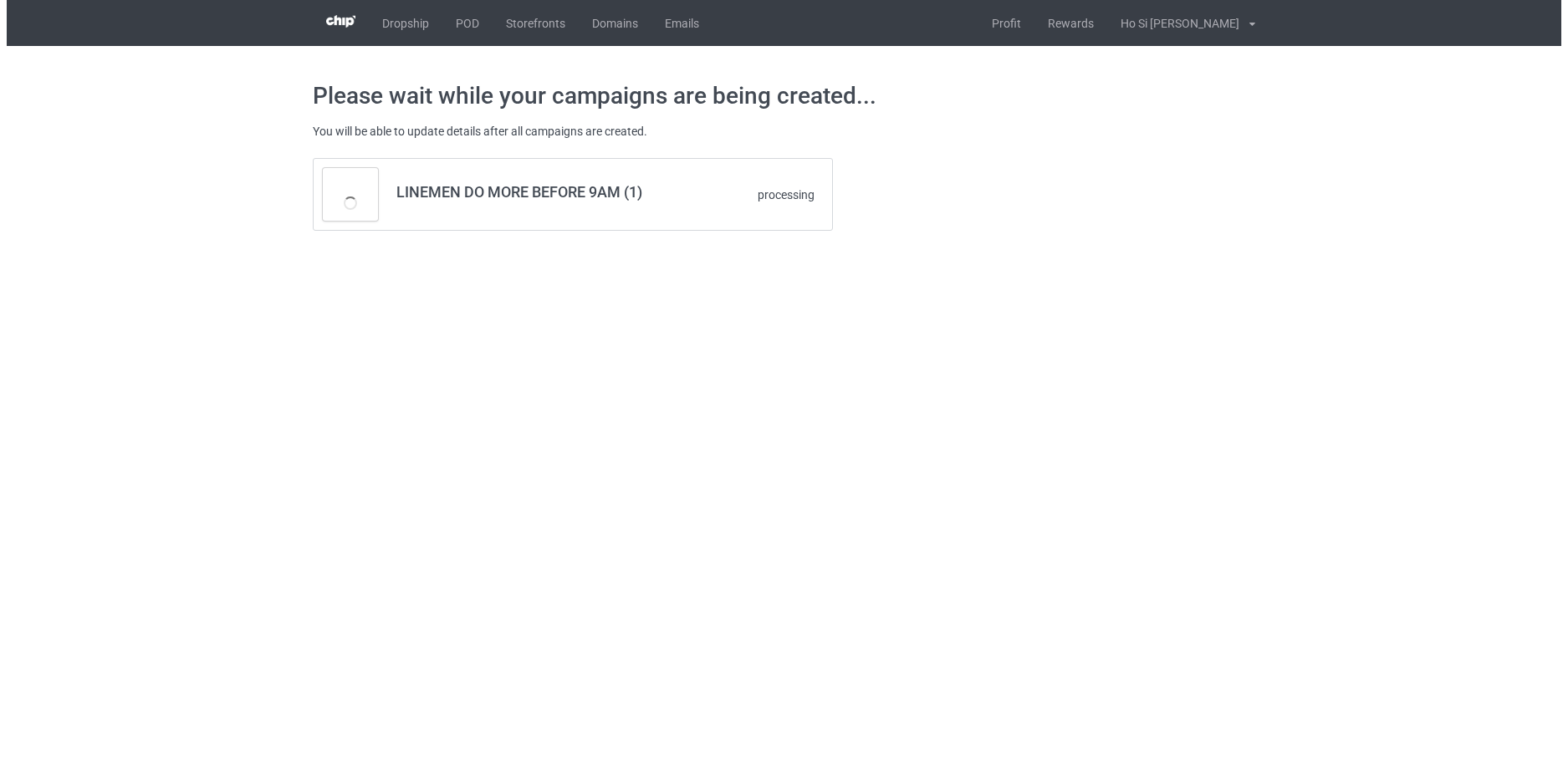
scroll to position [0, 0]
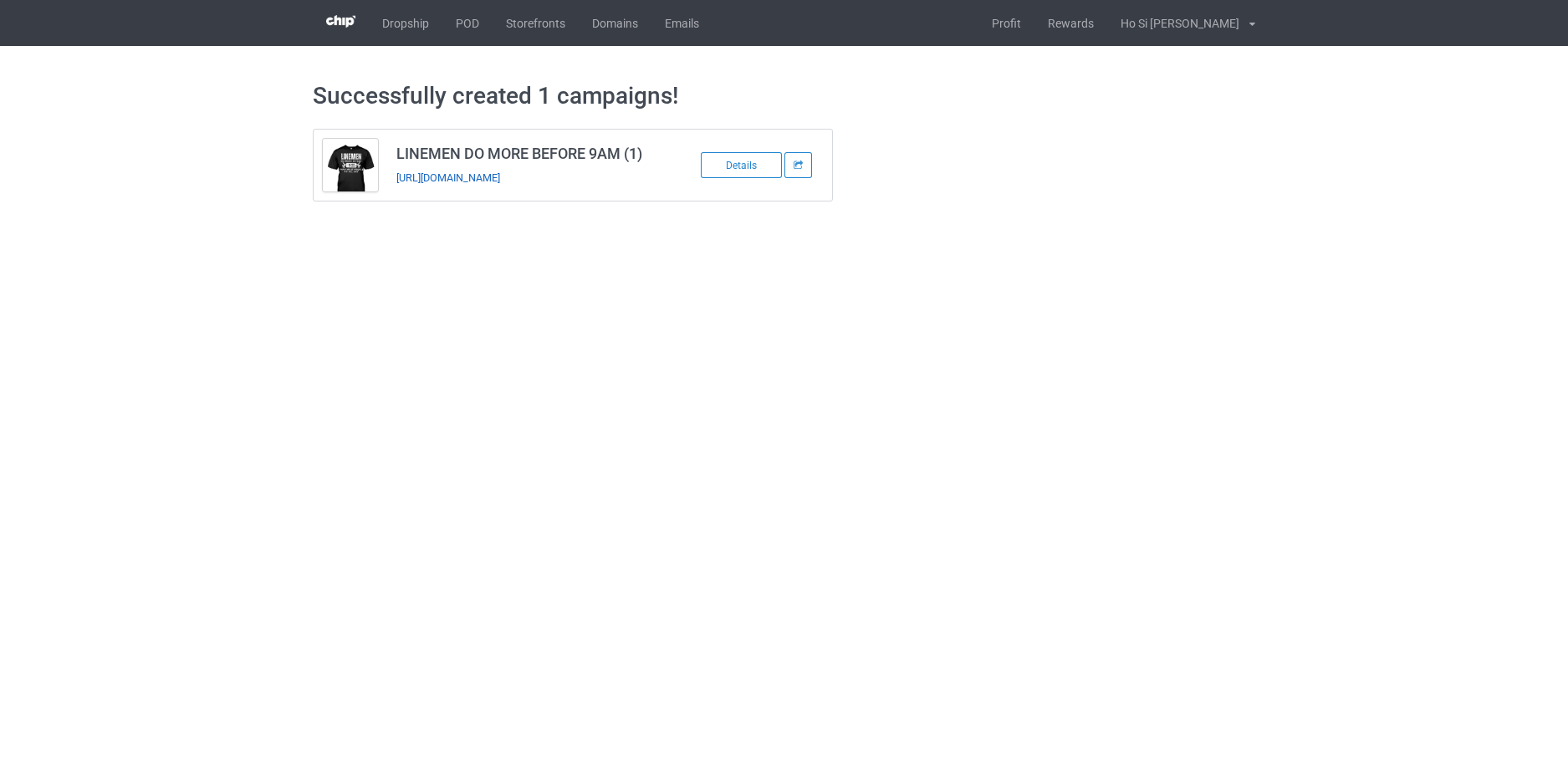
click at [500, 179] on link "https://www.hohodesign.co/linemen-do-more-before-9-am-1" at bounding box center [448, 177] width 104 height 12
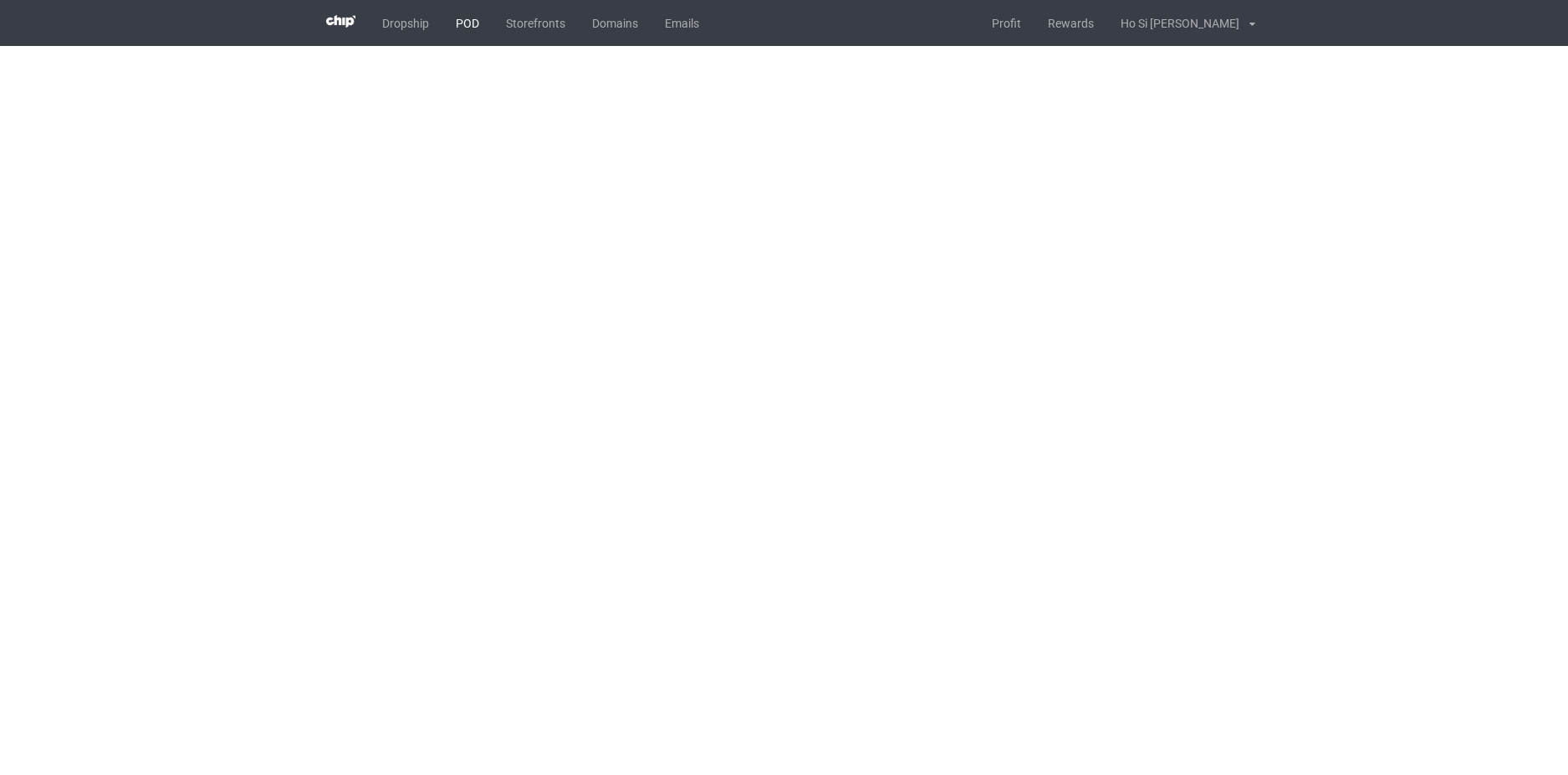
click at [454, 25] on link "POD" at bounding box center [467, 23] width 50 height 46
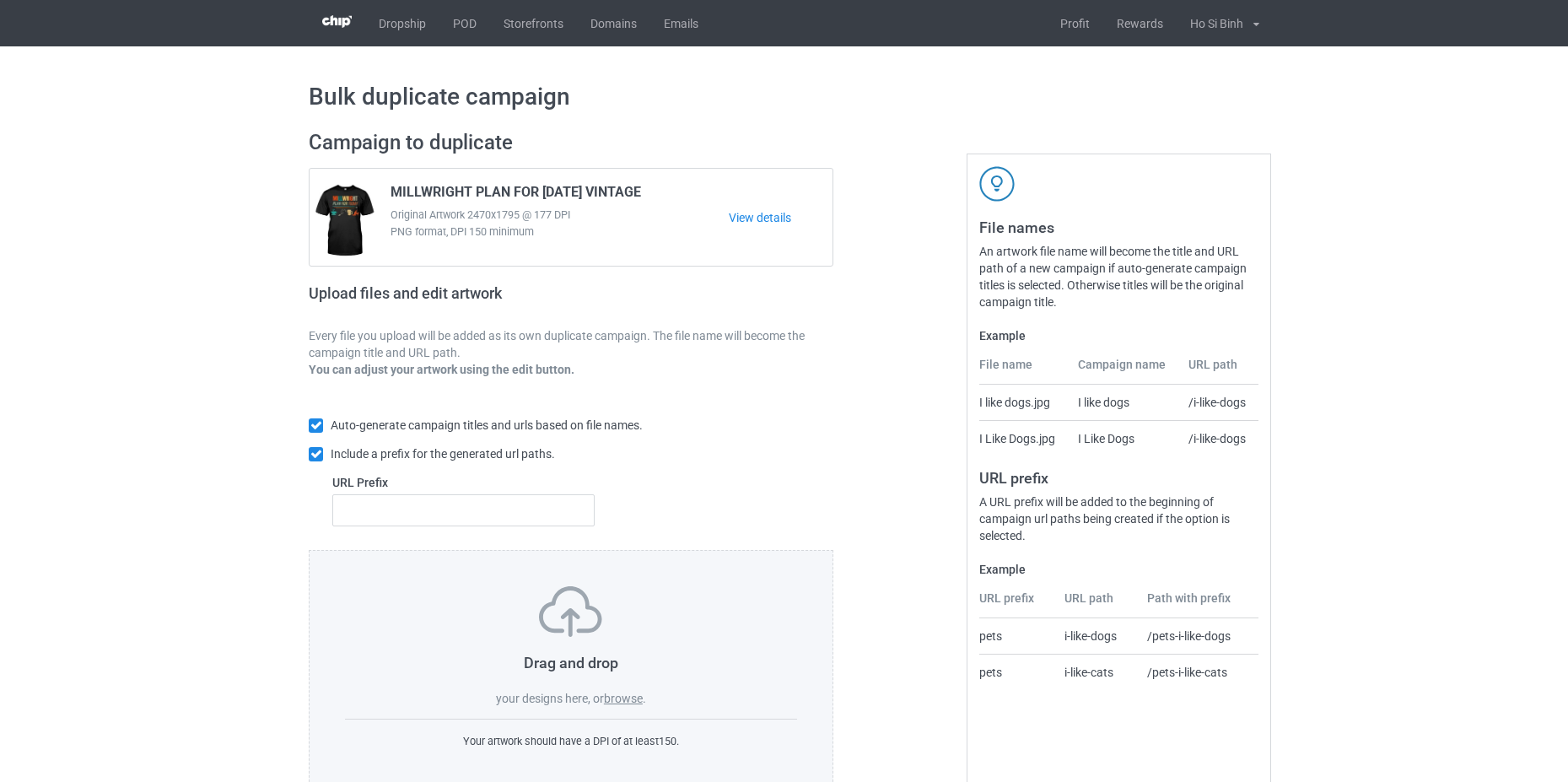
scroll to position [41, 0]
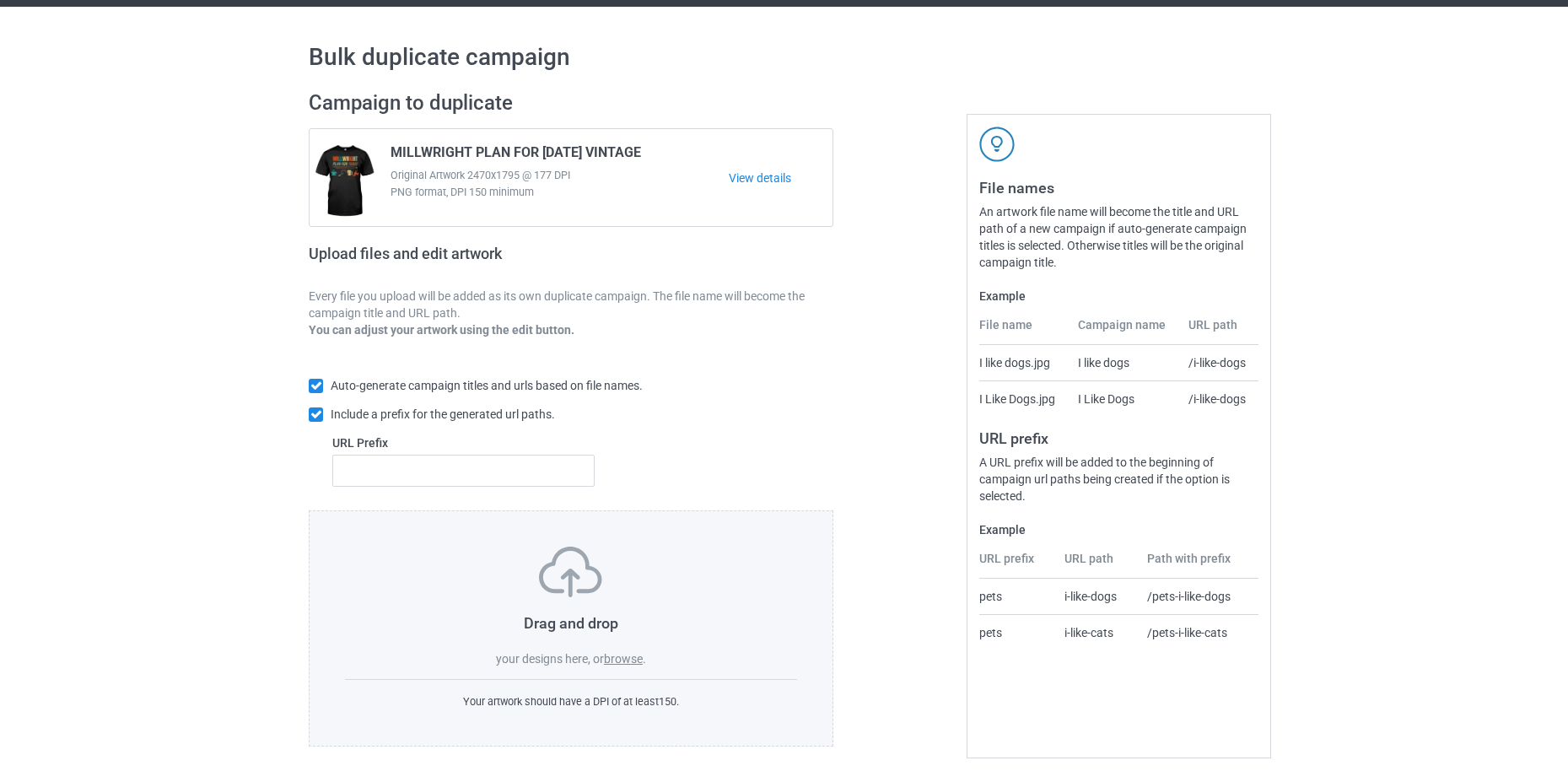
click at [631, 665] on label "browse" at bounding box center [623, 659] width 39 height 13
click at [0, 0] on input "browse" at bounding box center [0, 0] width 0 height 0
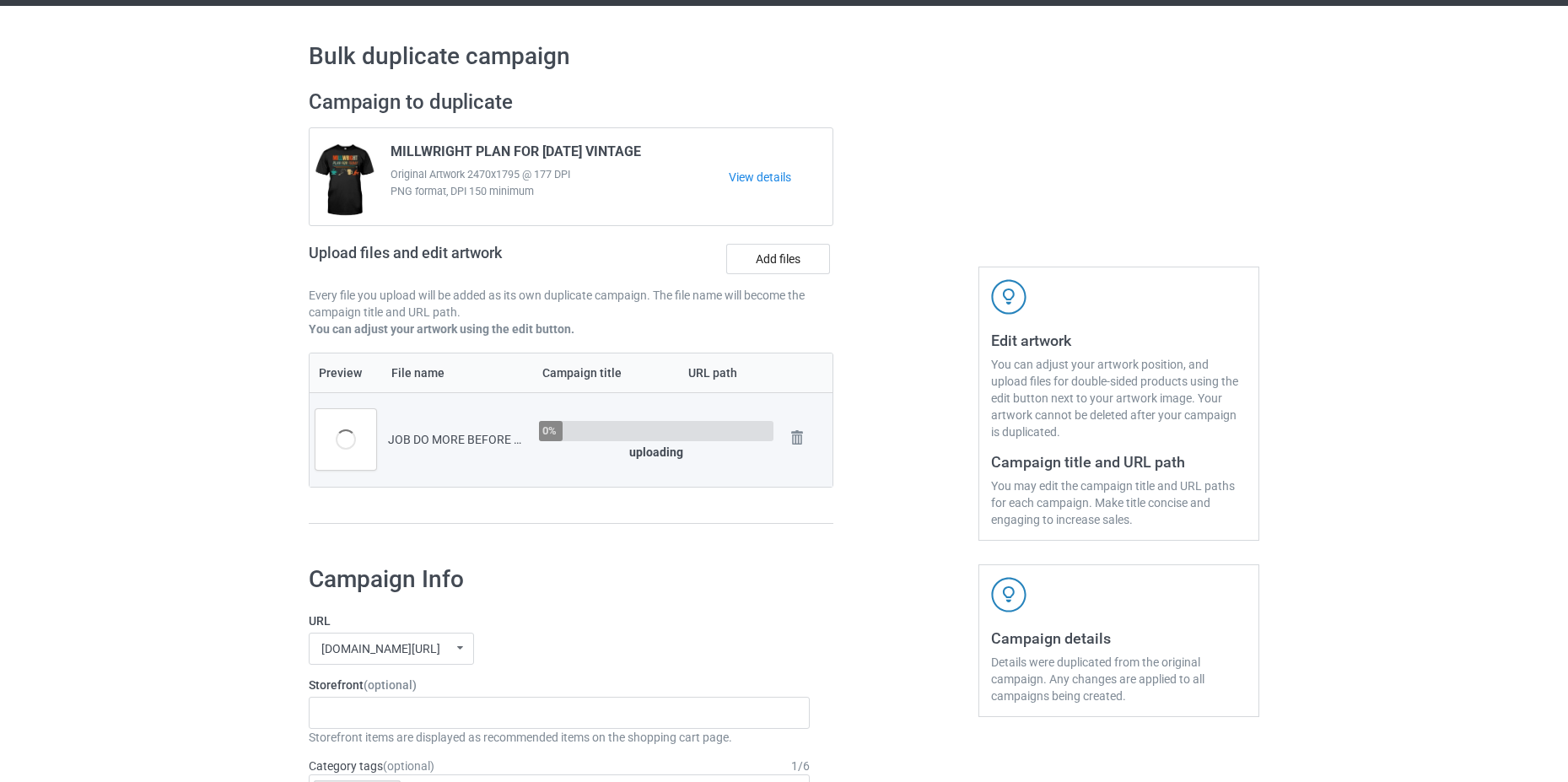
scroll to position [125, 0]
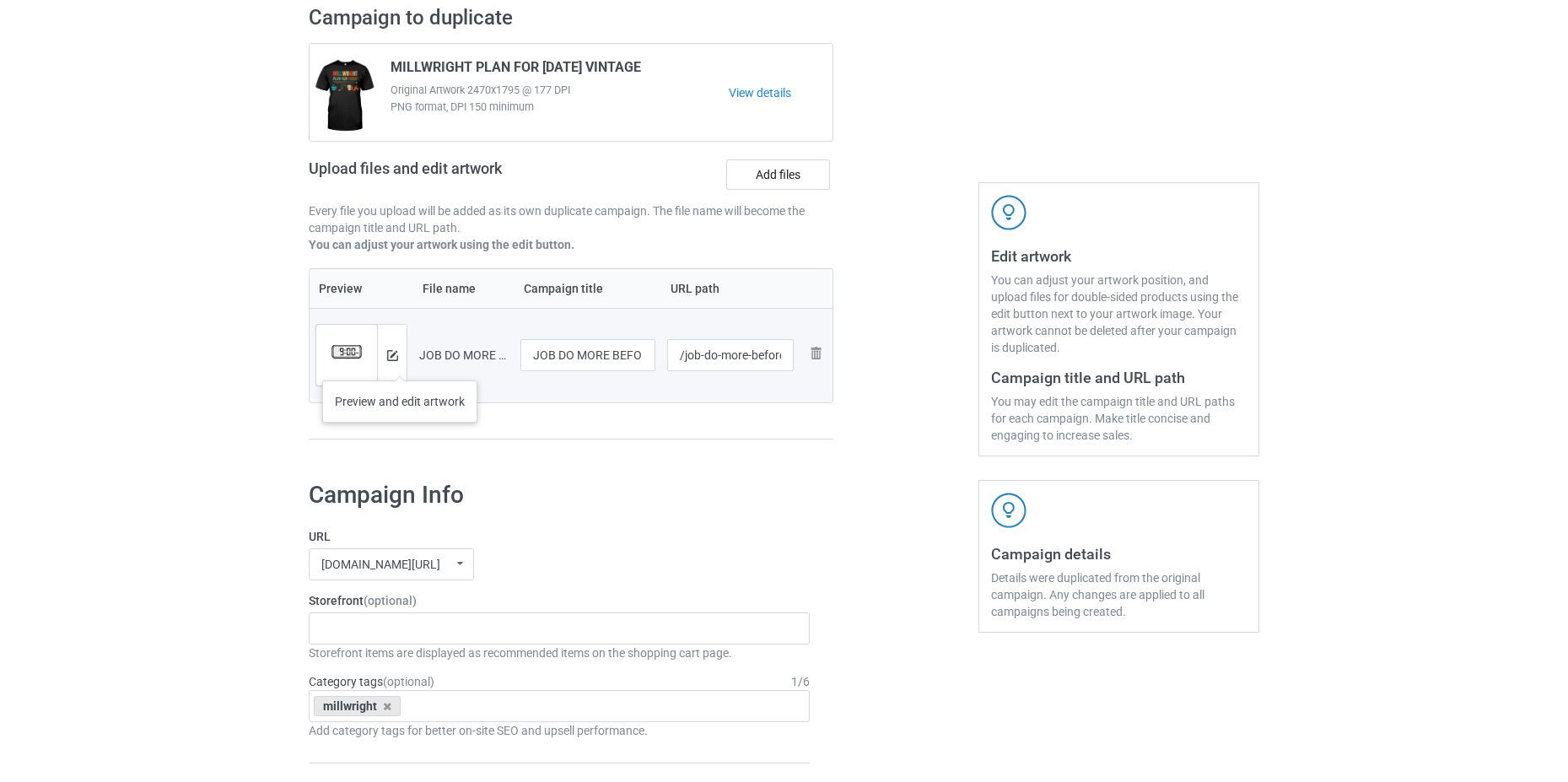
click at [400, 364] on div at bounding box center [391, 355] width 30 height 61
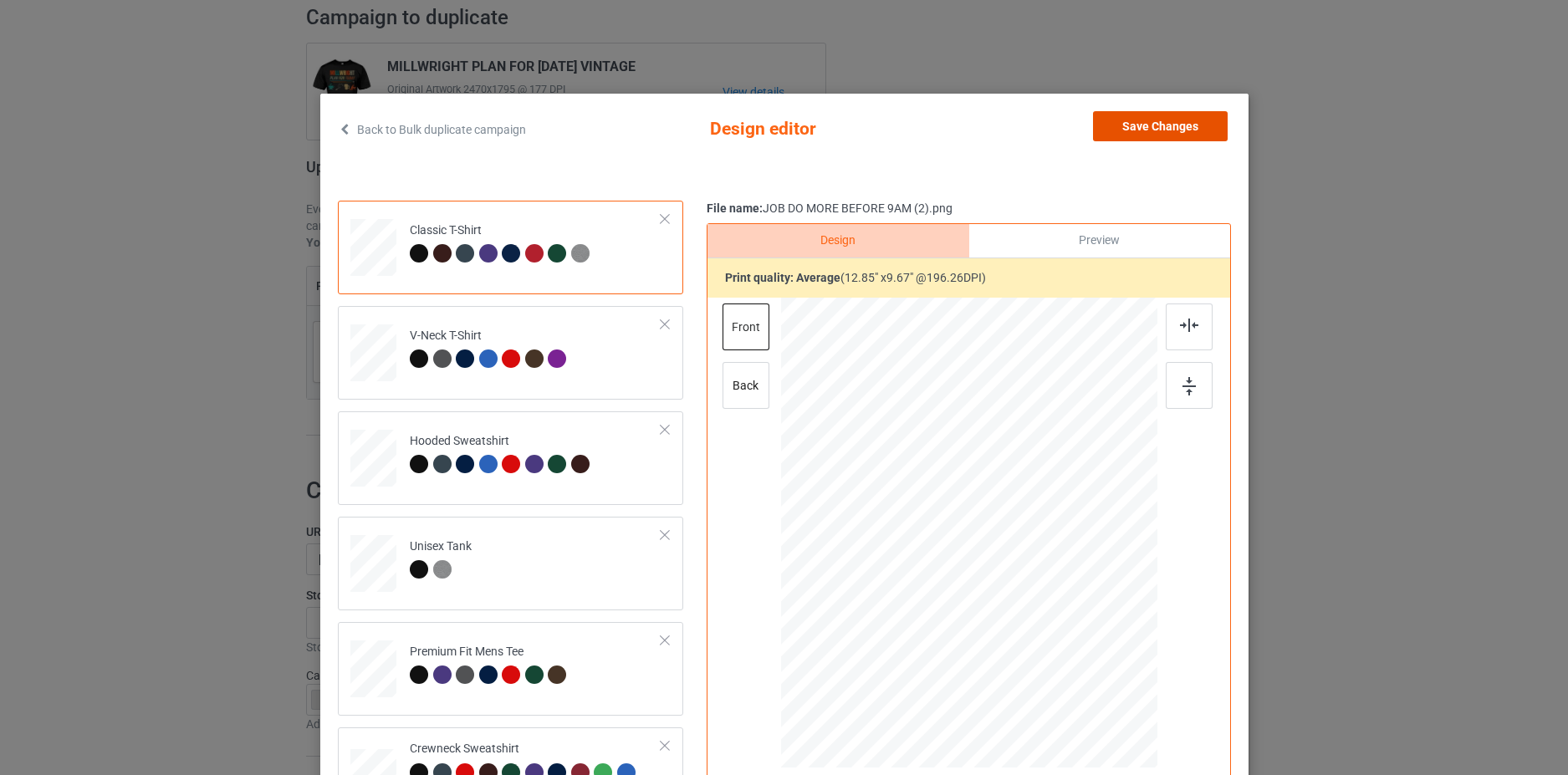
click at [1168, 135] on button "Save Changes" at bounding box center [1160, 126] width 135 height 30
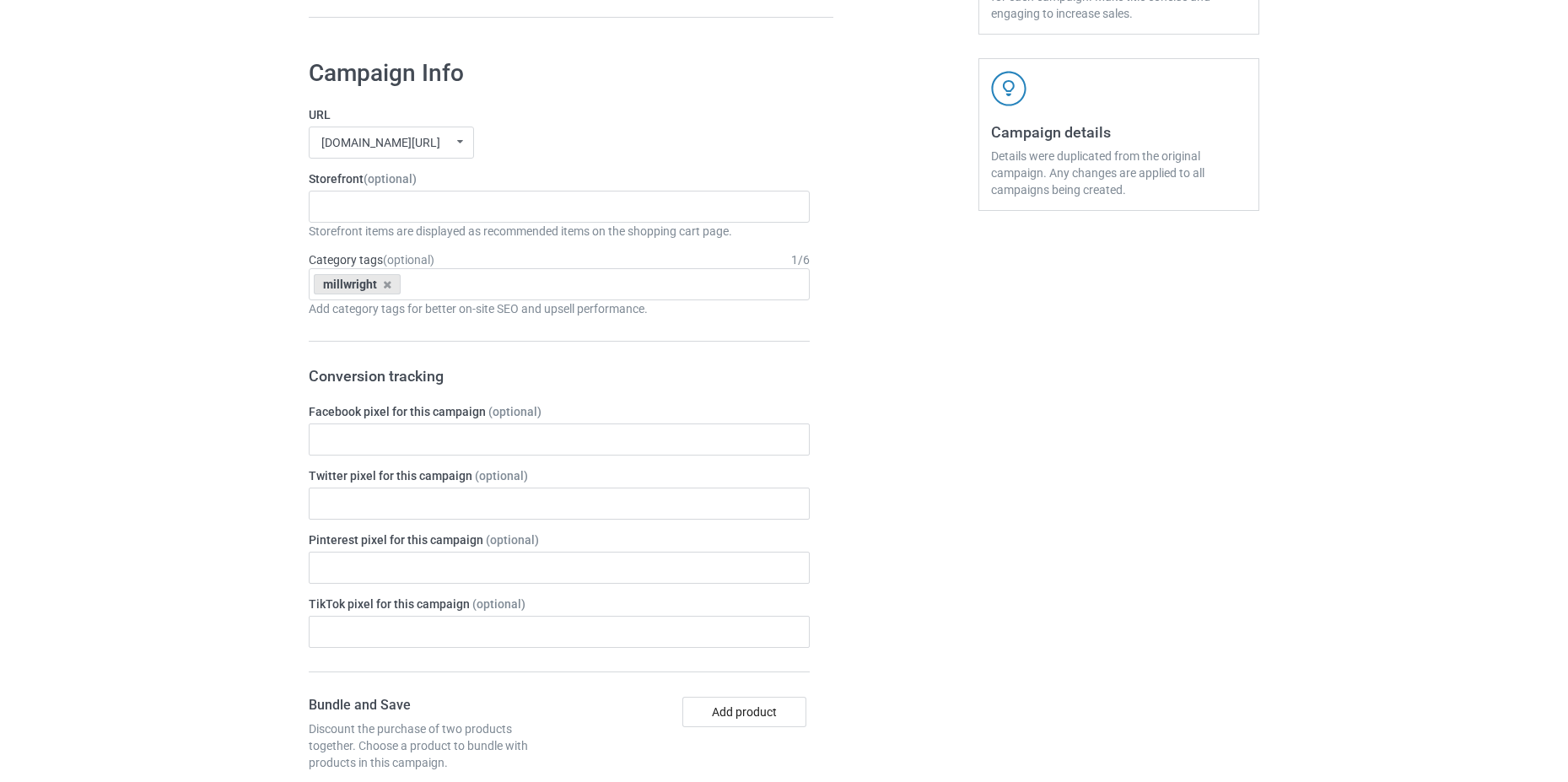
scroll to position [210, 0]
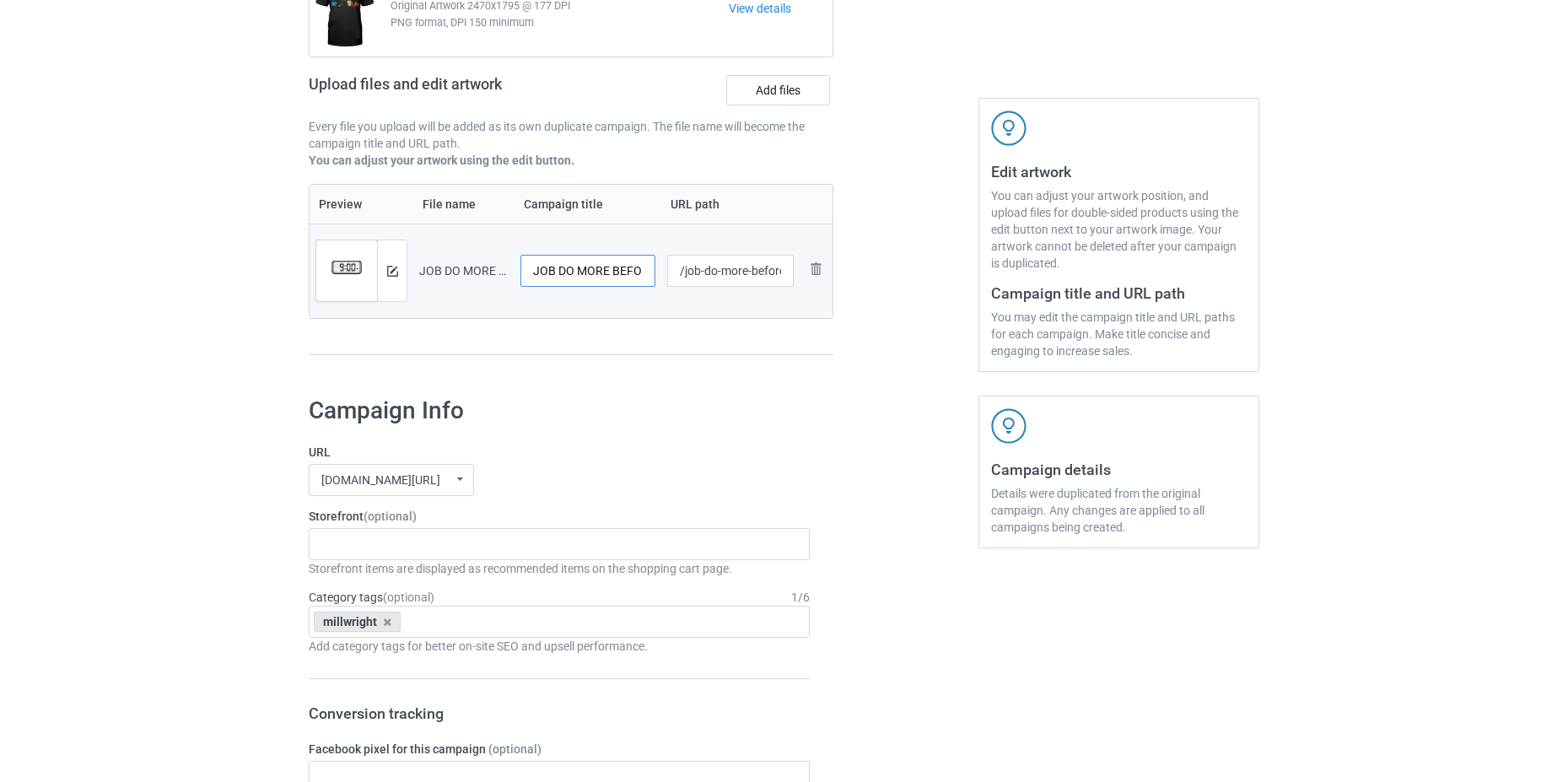
click at [535, 271] on input "JOB DO MORE BEFORE 9AM (2)" at bounding box center [588, 271] width 135 height 32
type input "MILLWRIGHTS DO MORE BEFORE 9AM (2)"
drag, startPoint x: 698, startPoint y: 269, endPoint x: 685, endPoint y: 273, distance: 13.6
click at [685, 274] on input "/job-do-more-before-9-am-2" at bounding box center [731, 271] width 128 height 32
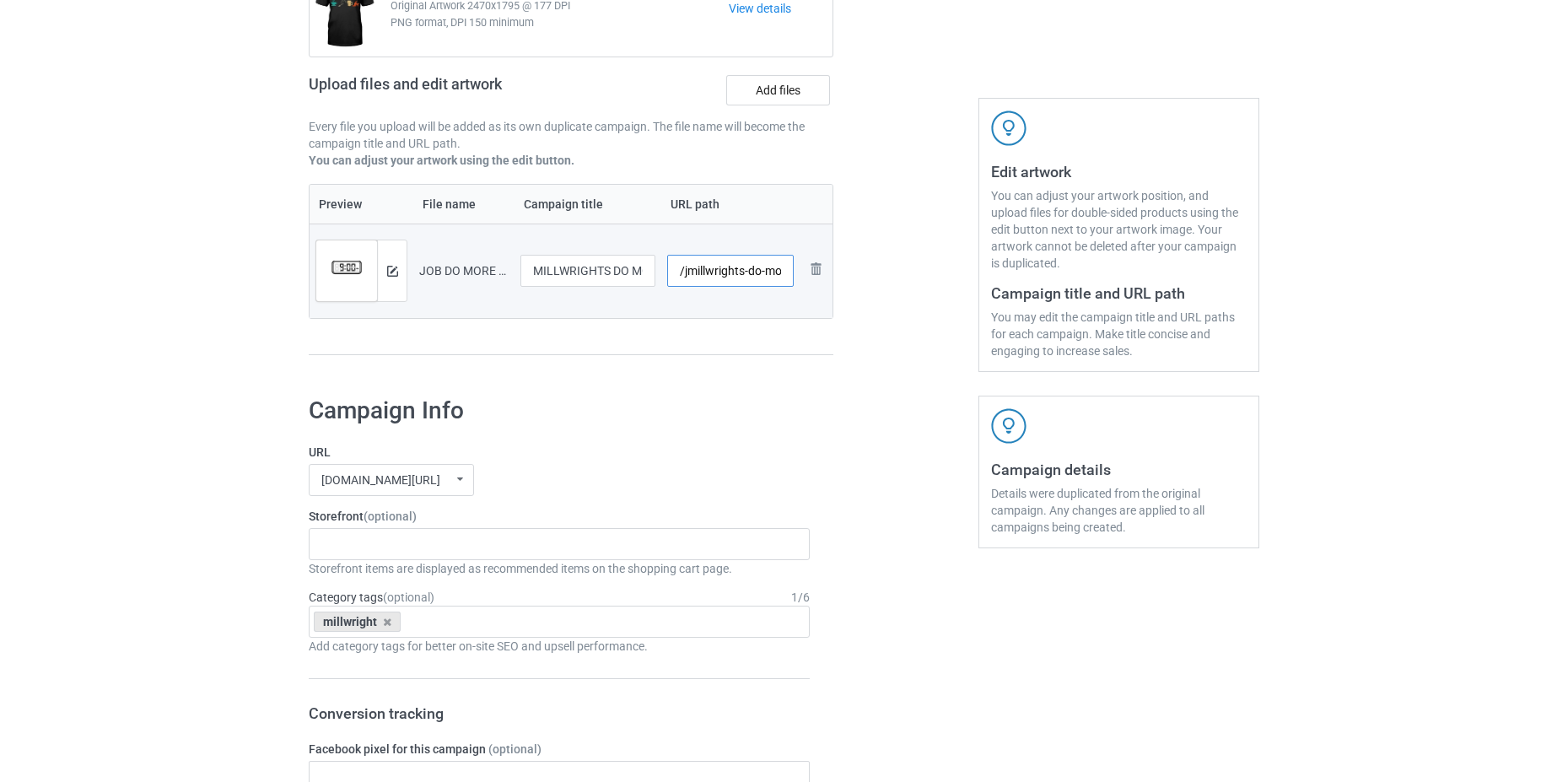
type input "/jmillwrights-do-more-before-9-am-2"
click at [794, 451] on label "URL" at bounding box center [559, 452] width 501 height 17
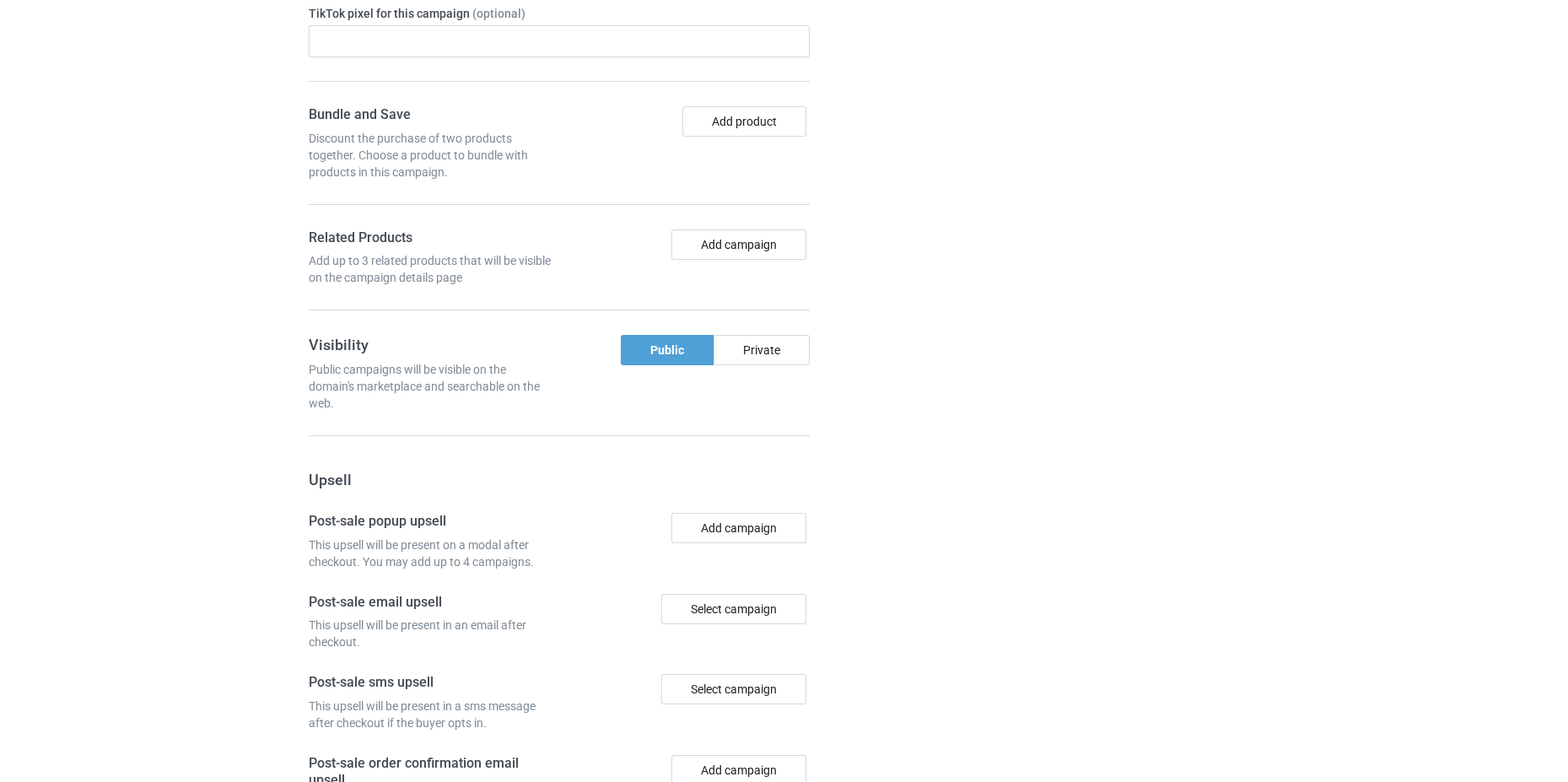
scroll to position [1385, 0]
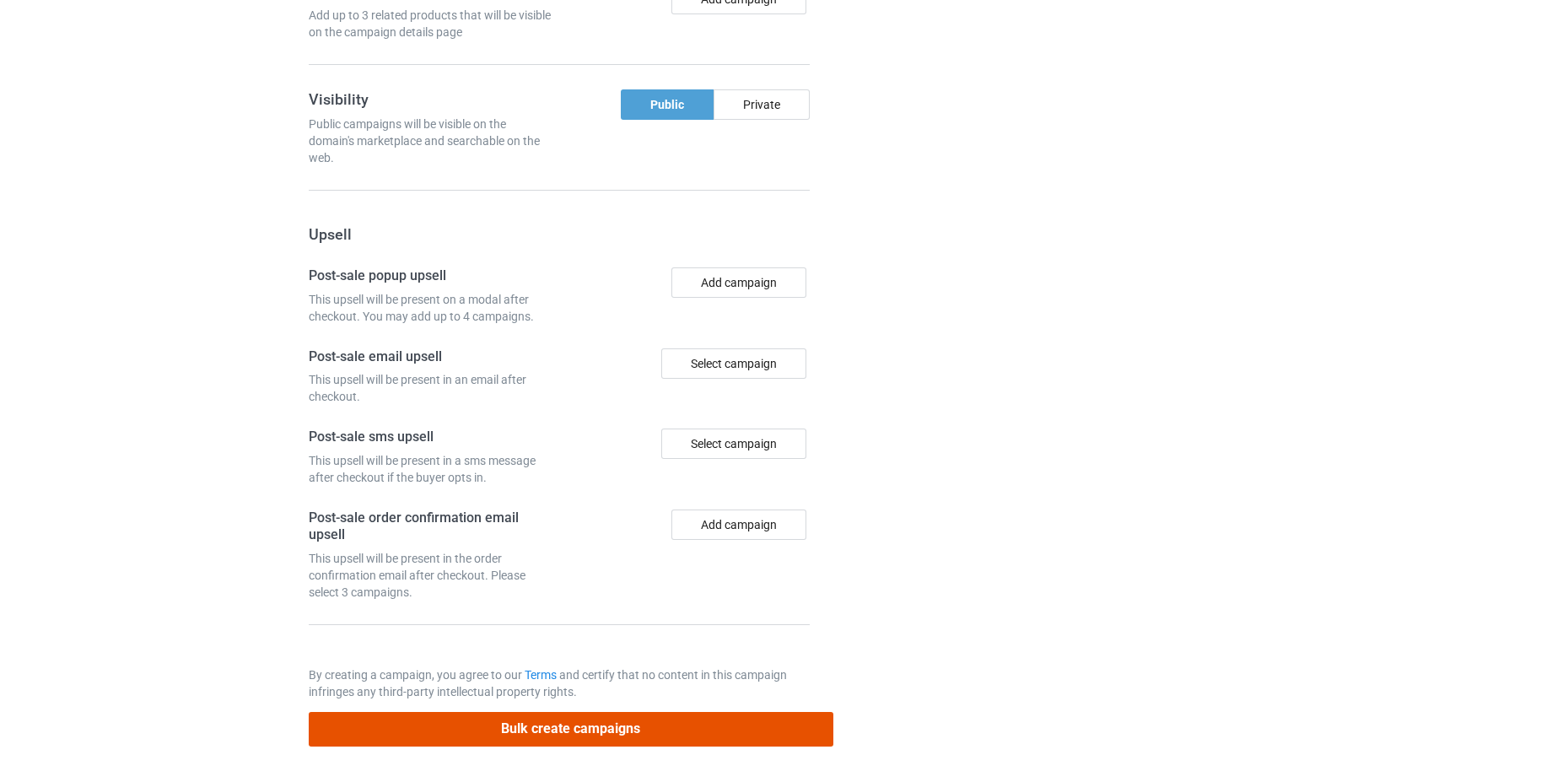
click at [632, 717] on button "Bulk create campaigns" at bounding box center [570, 730] width 525 height 34
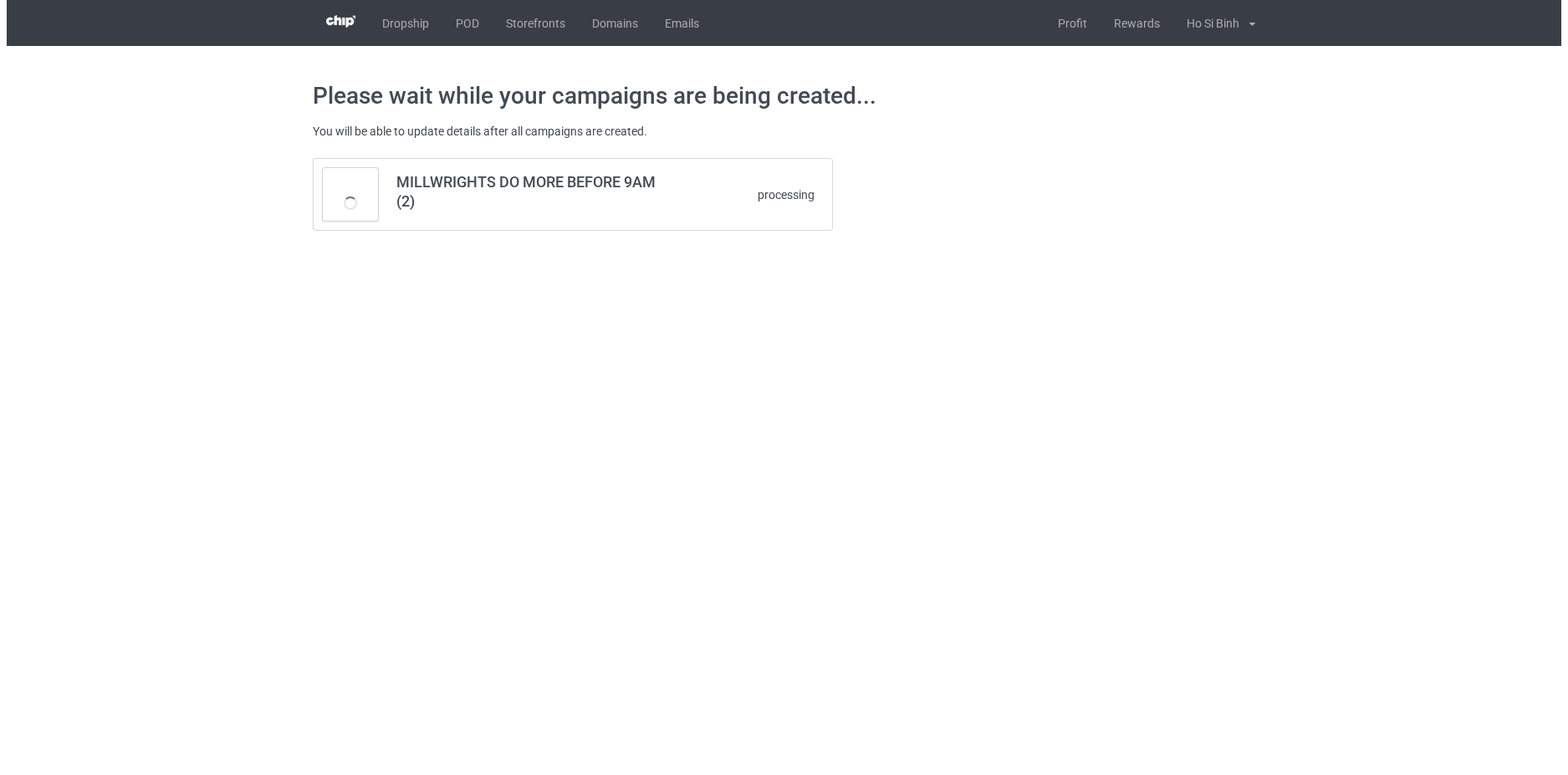
scroll to position [0, 0]
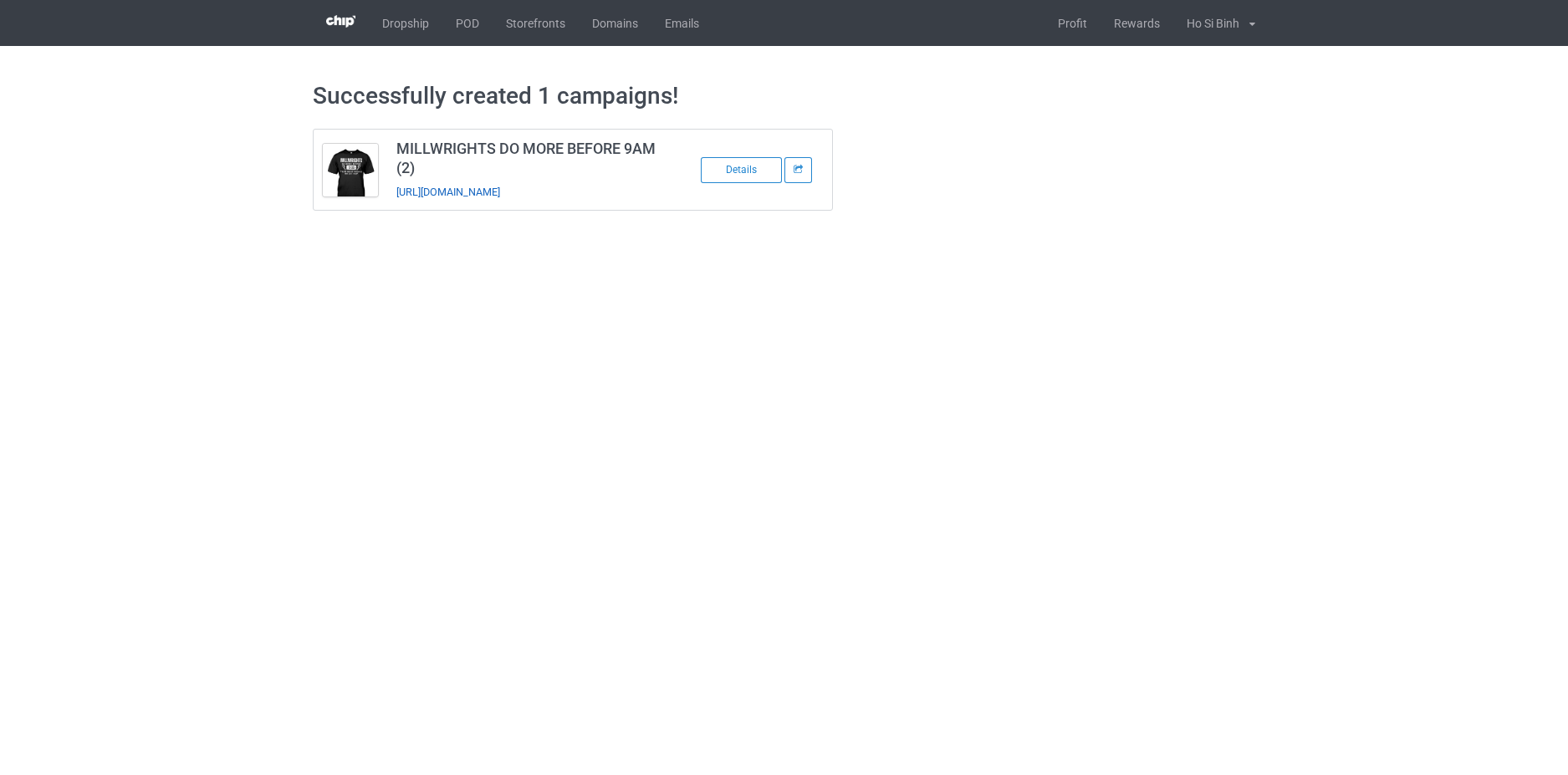
click at [495, 193] on link "[URL][DOMAIN_NAME]" at bounding box center [448, 192] width 104 height 12
